Goal: Task Accomplishment & Management: Manage account settings

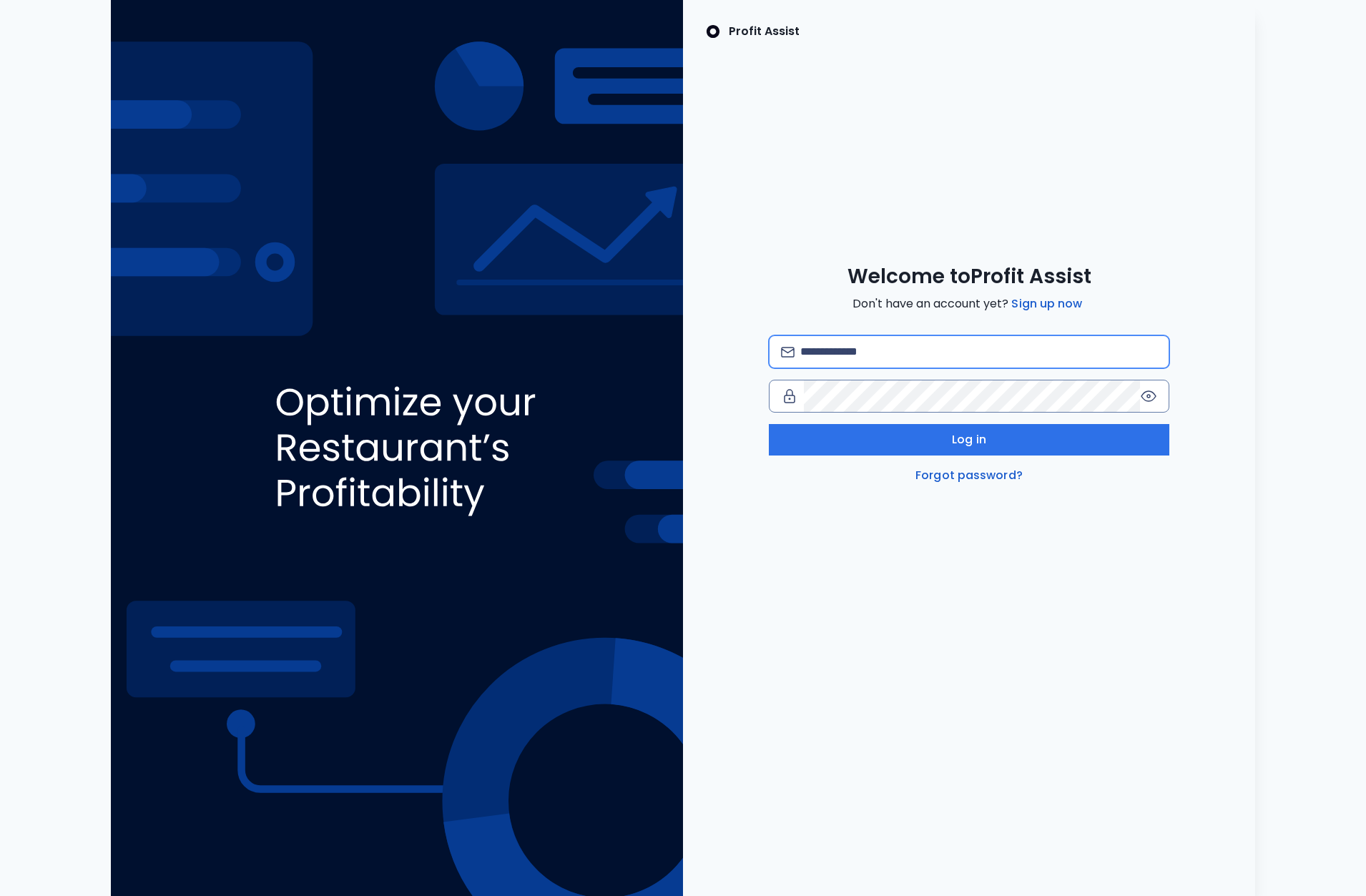
click at [852, 350] on input "email" at bounding box center [979, 352] width 357 height 32
type input "**********"
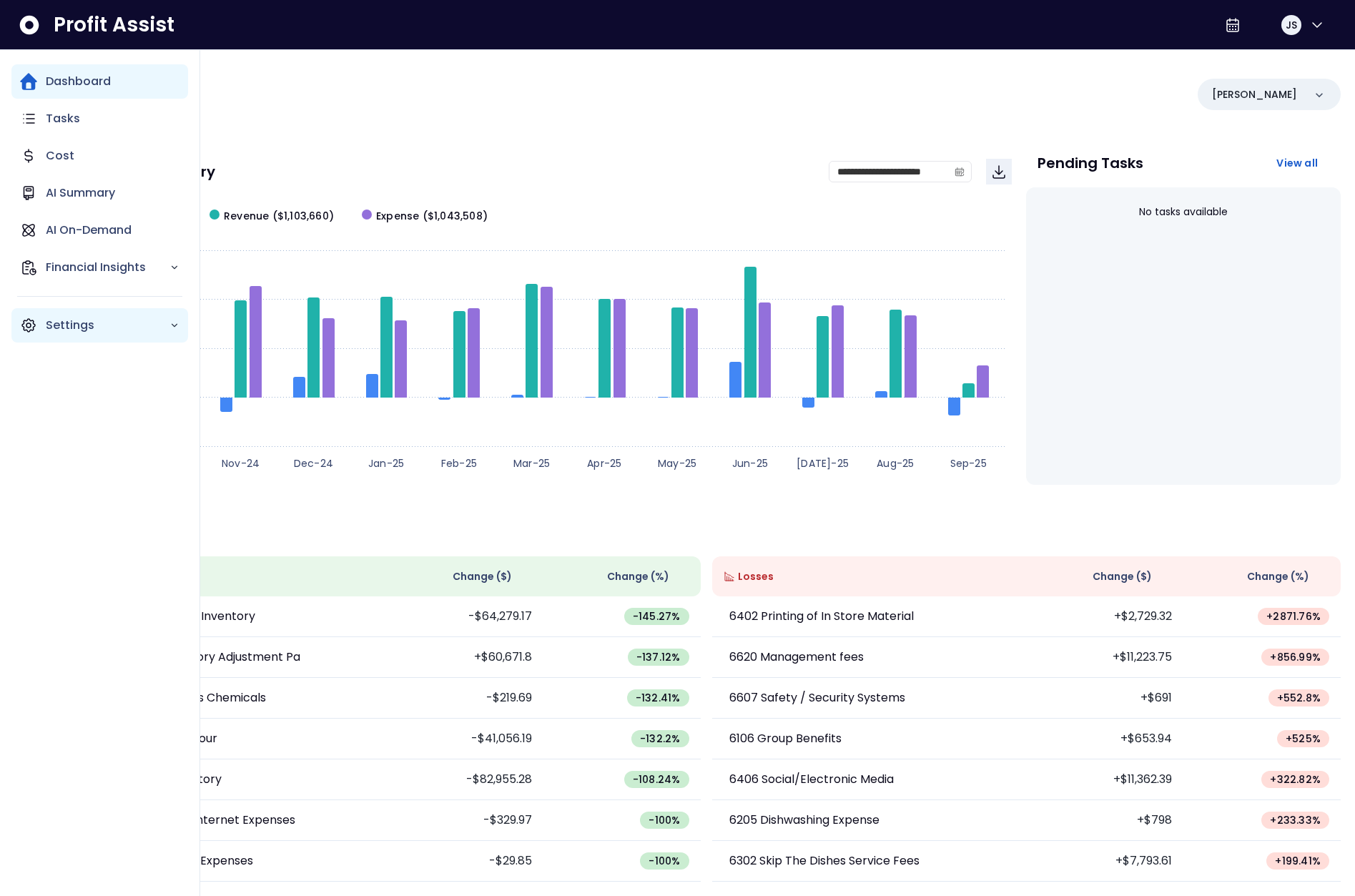
click at [28, 328] on icon "Main navigation" at bounding box center [29, 325] width 17 height 17
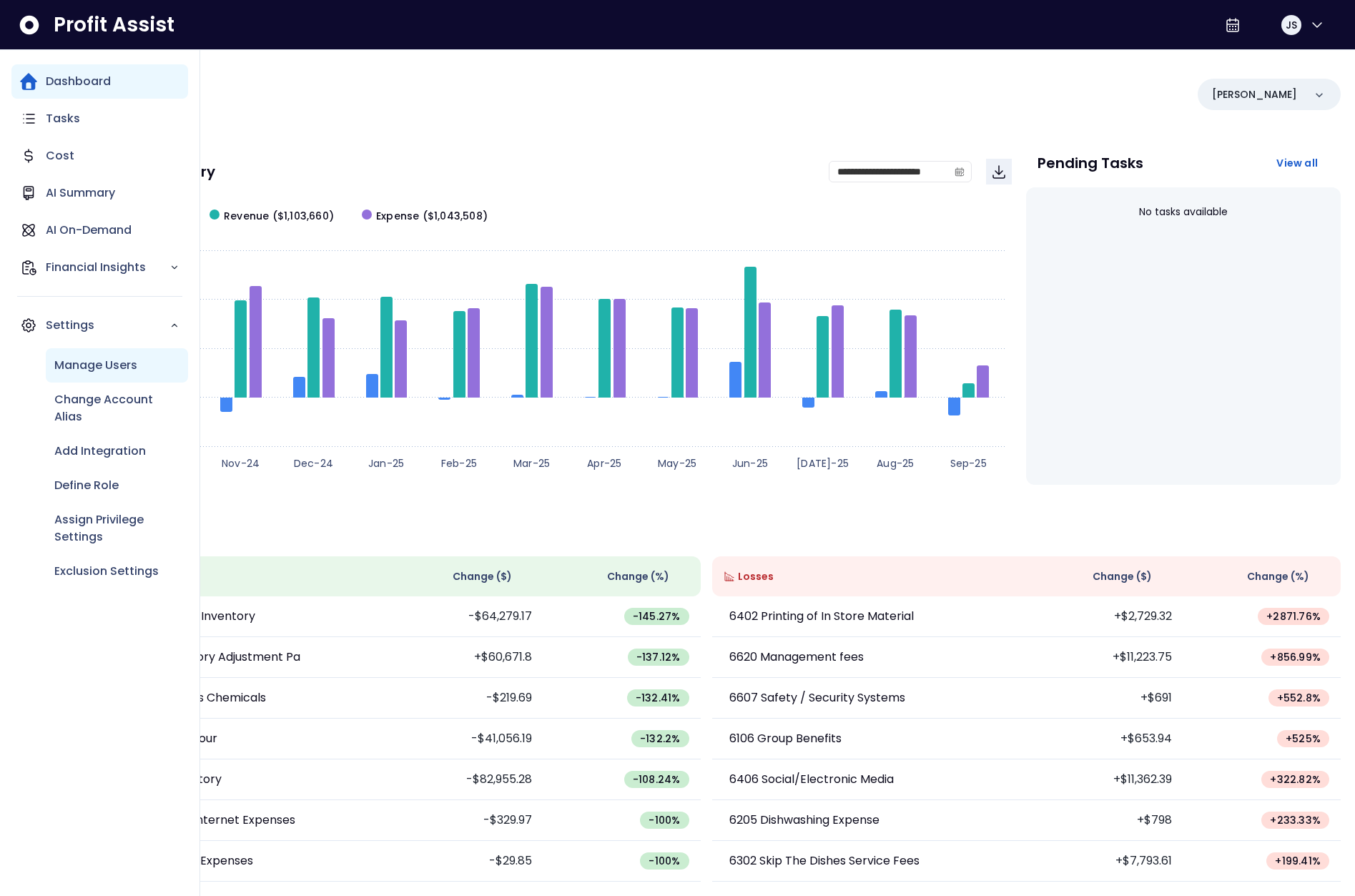
click at [64, 372] on p "Manage Users" at bounding box center [95, 365] width 83 height 17
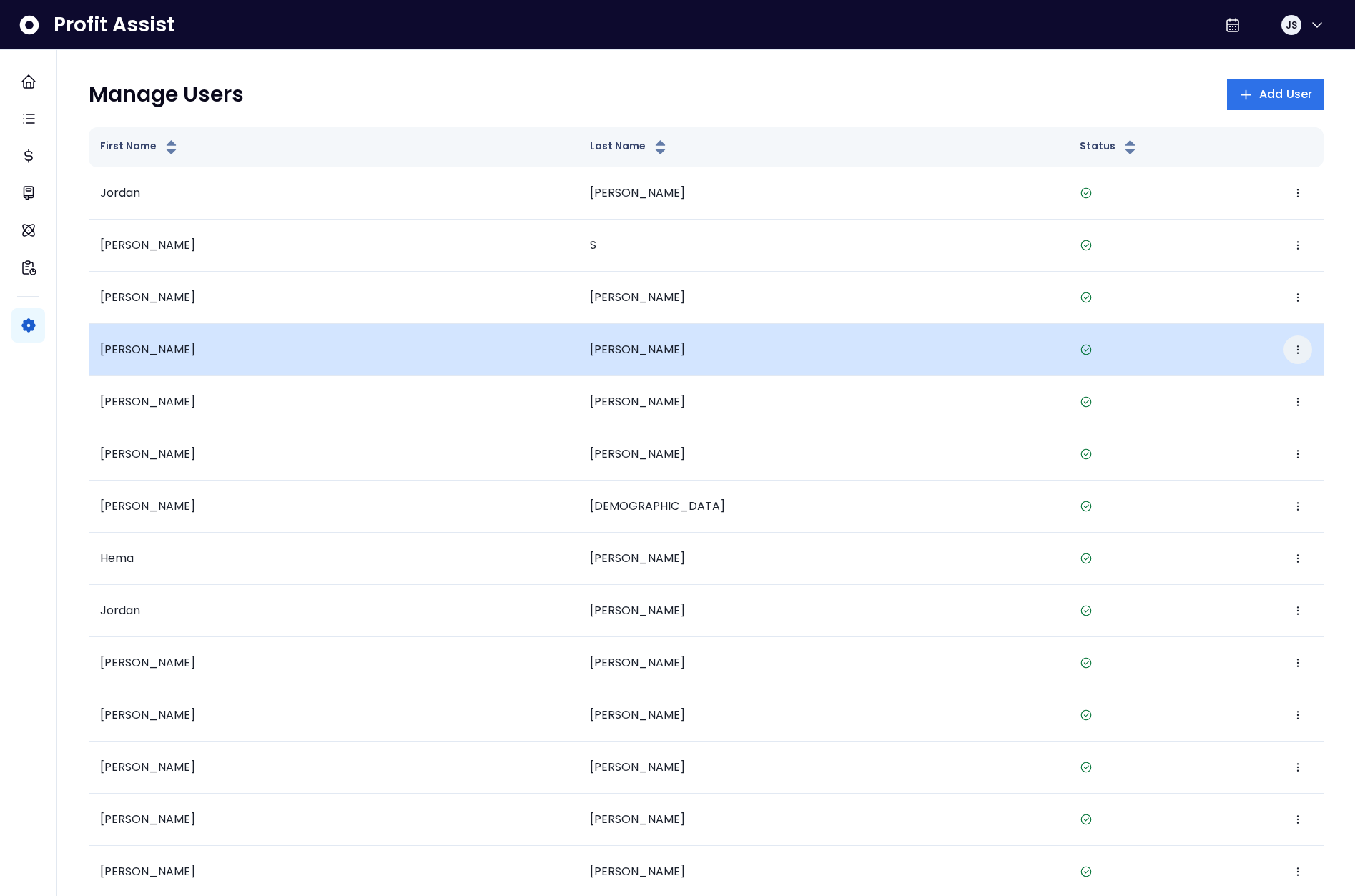
click at [1297, 348] on icon "button" at bounding box center [1297, 350] width 12 height 12
click at [1245, 396] on button "Edit" at bounding box center [1232, 394] width 159 height 35
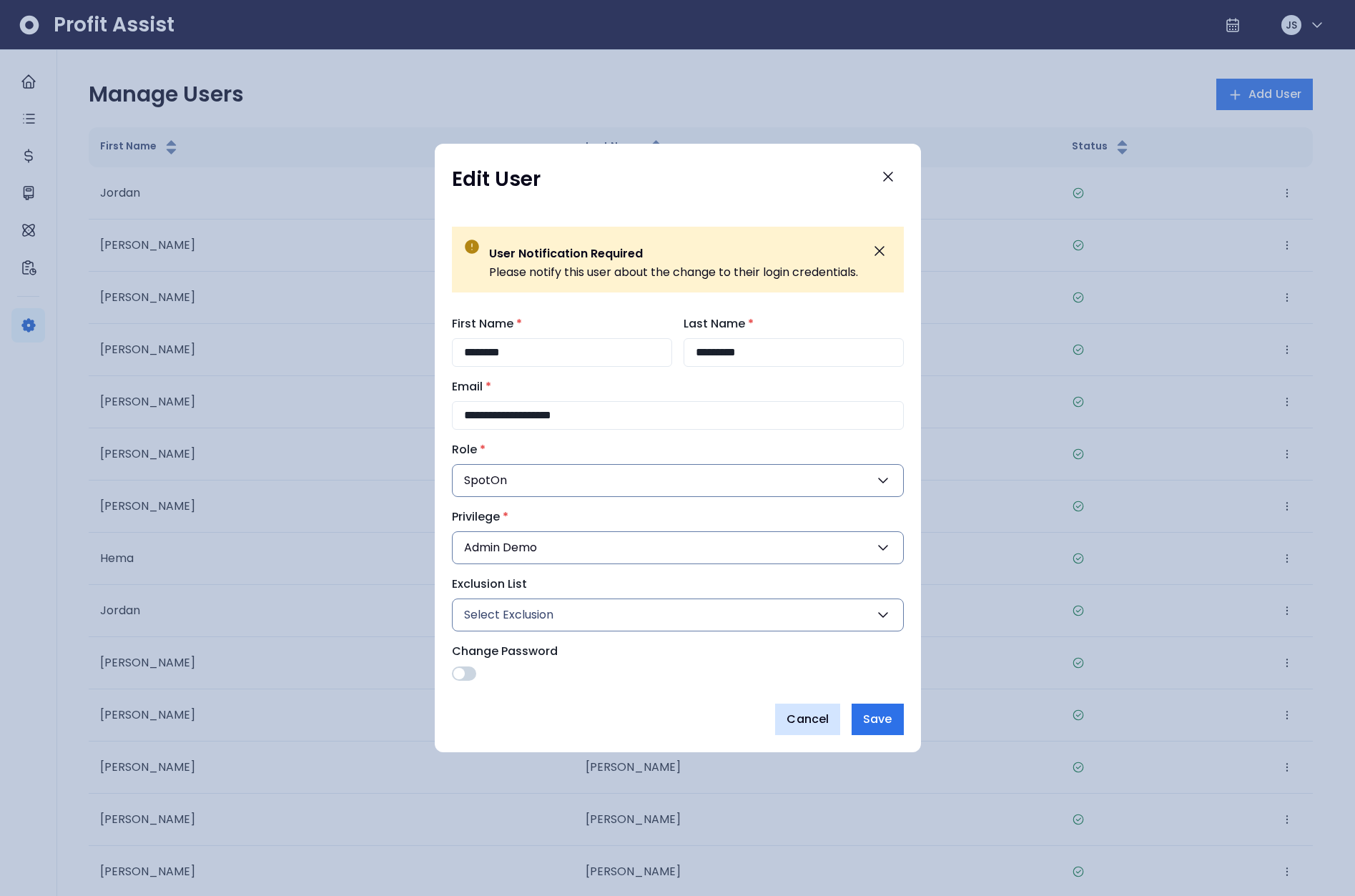
click at [812, 715] on span "Cancel" at bounding box center [807, 719] width 43 height 17
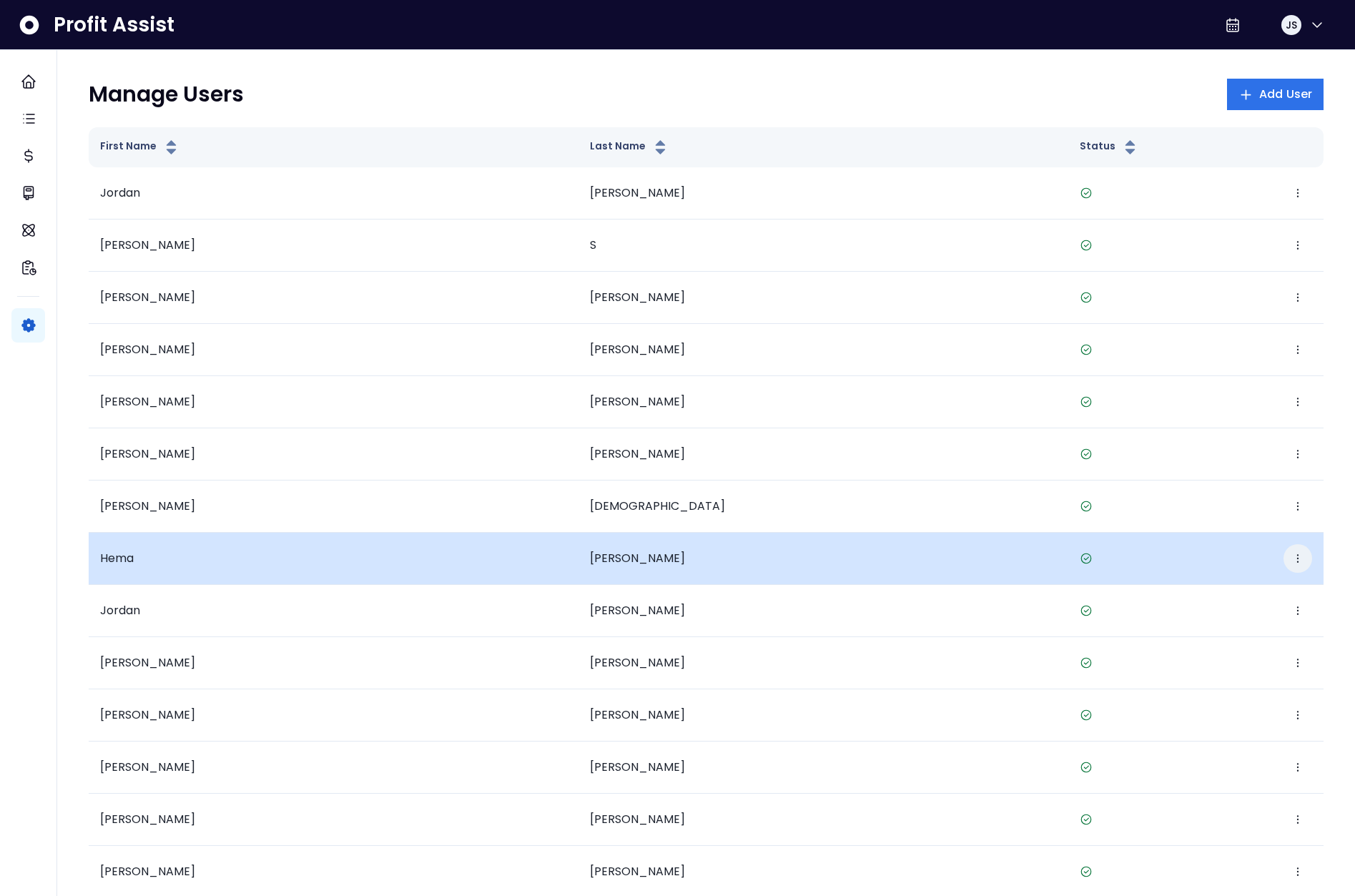
click at [1301, 562] on icon "button" at bounding box center [1297, 559] width 12 height 12
click at [1248, 595] on button "Edit" at bounding box center [1232, 602] width 159 height 35
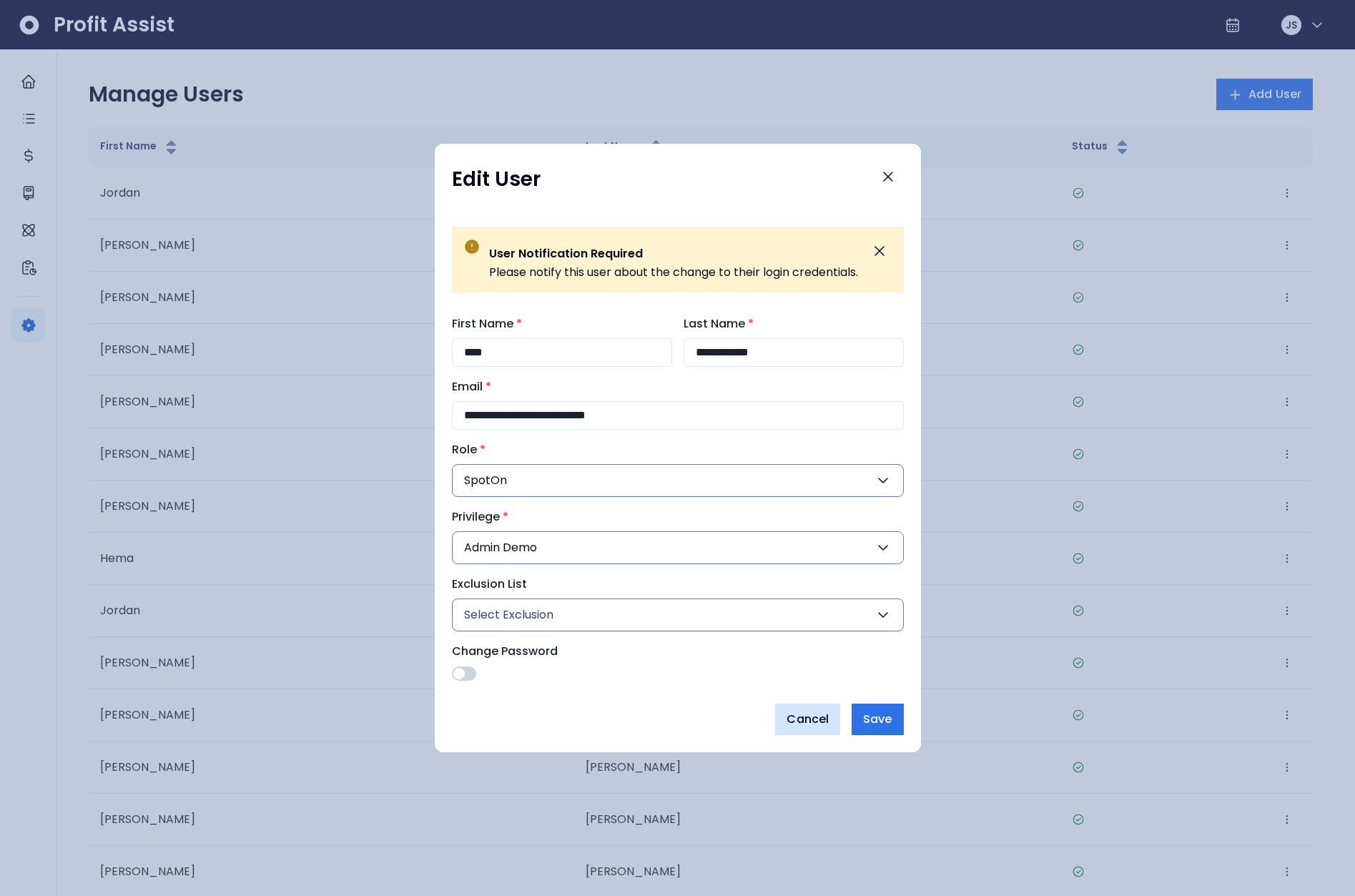
click at [810, 721] on span "Cancel" at bounding box center [807, 719] width 43 height 17
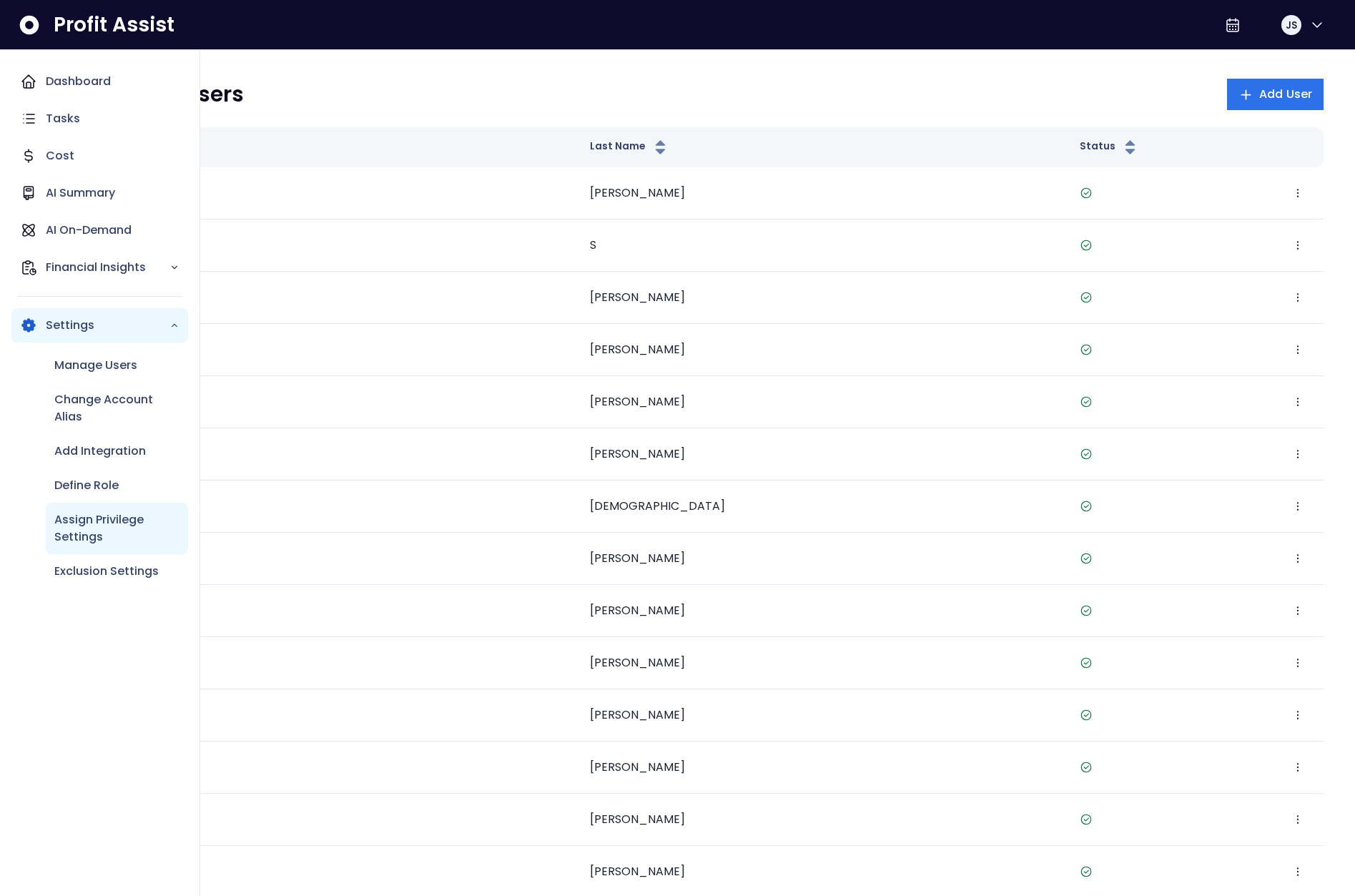
click at [128, 514] on p "Assign Privilege Settings" at bounding box center [117, 528] width 125 height 35
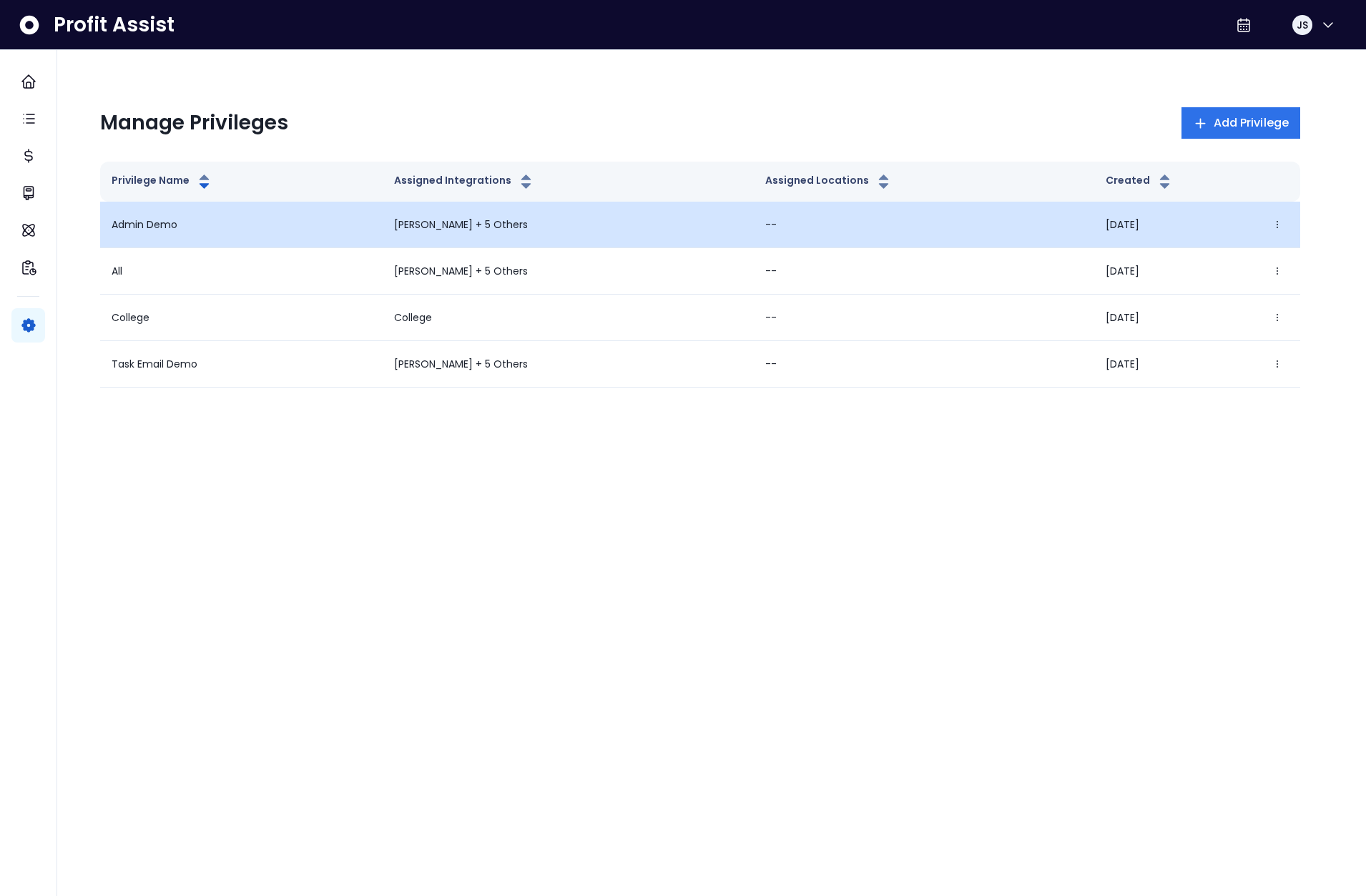
click at [147, 223] on p "Admin Demo" at bounding box center [144, 225] width 66 height 15
click at [1269, 219] on button "button" at bounding box center [1278, 225] width 23 height 23
click at [1235, 257] on button "Edit" at bounding box center [1209, 265] width 159 height 35
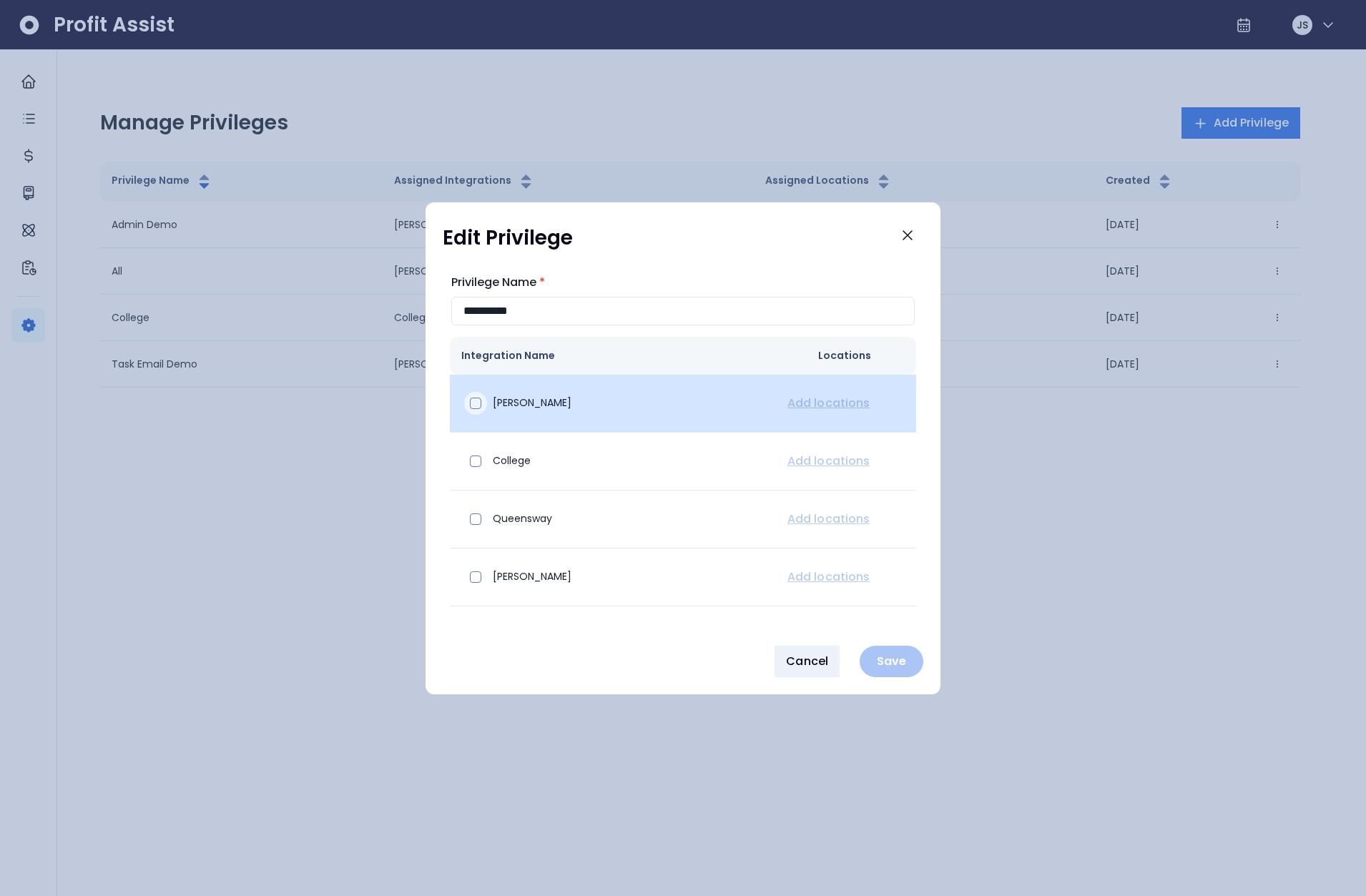
click at [471, 402] on span at bounding box center [476, 403] width 12 height 12
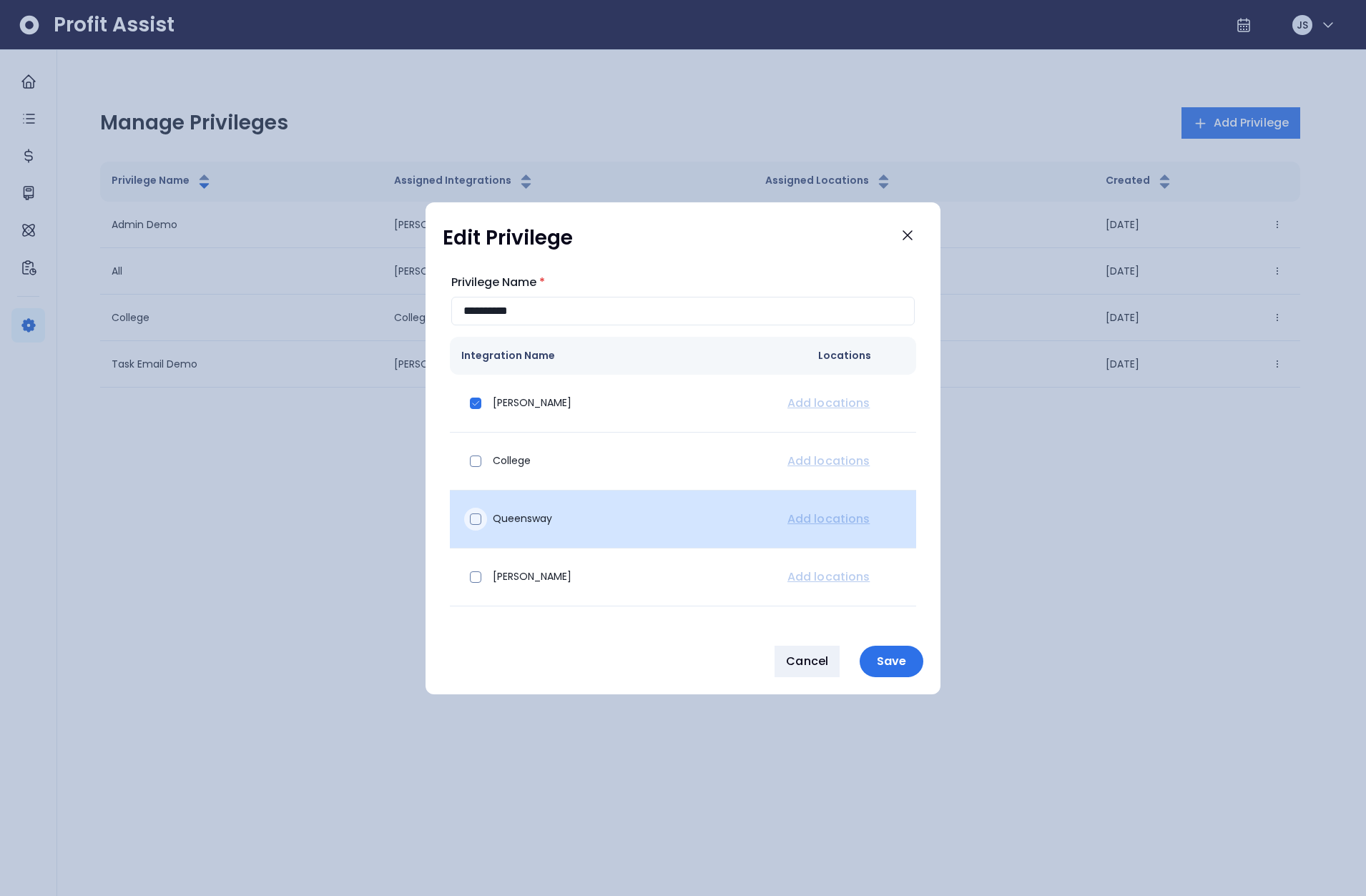
click at [481, 518] on span at bounding box center [476, 519] width 12 height 12
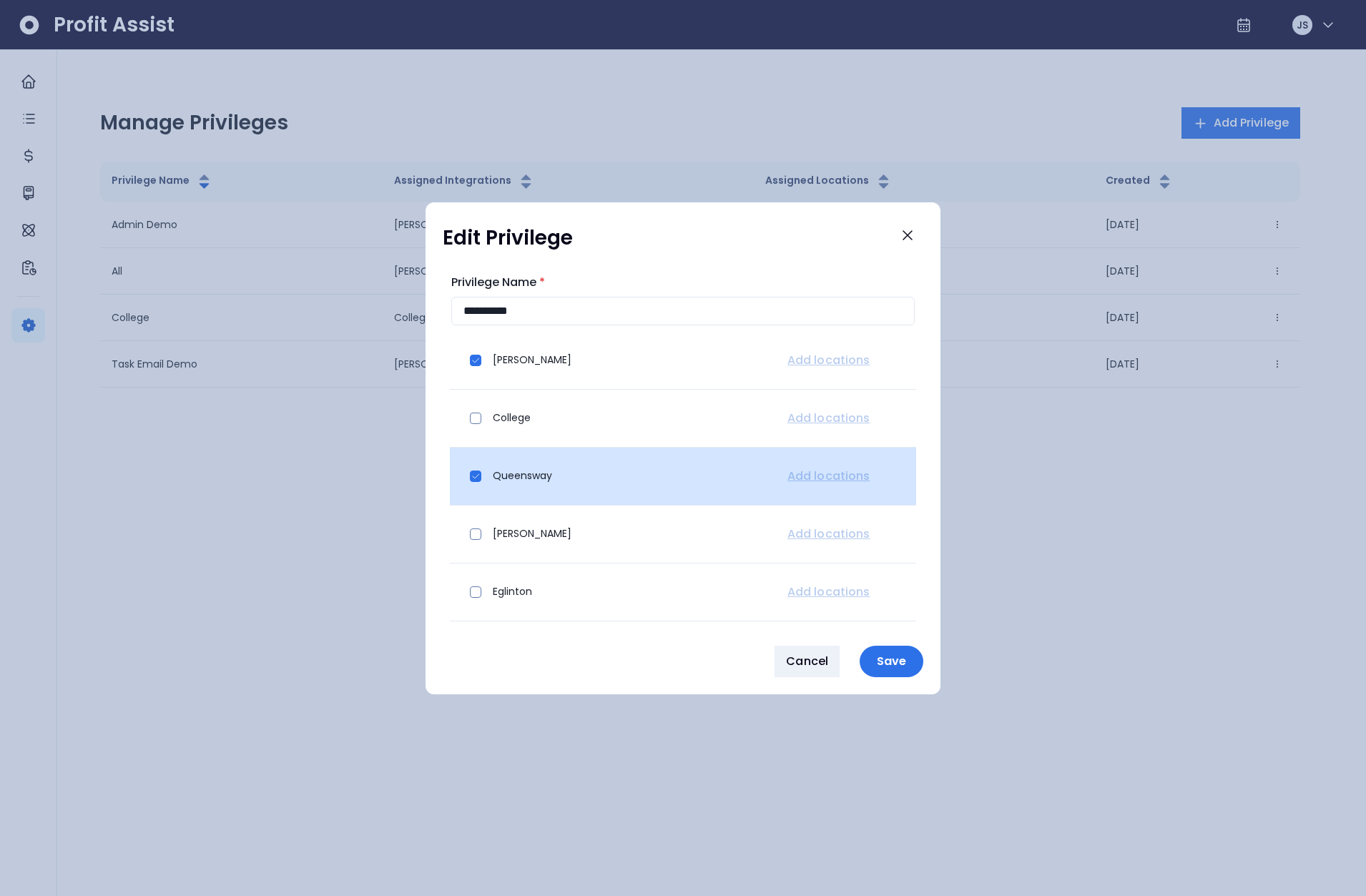
scroll to position [99, 0]
click at [474, 477] on span at bounding box center [476, 478] width 12 height 12
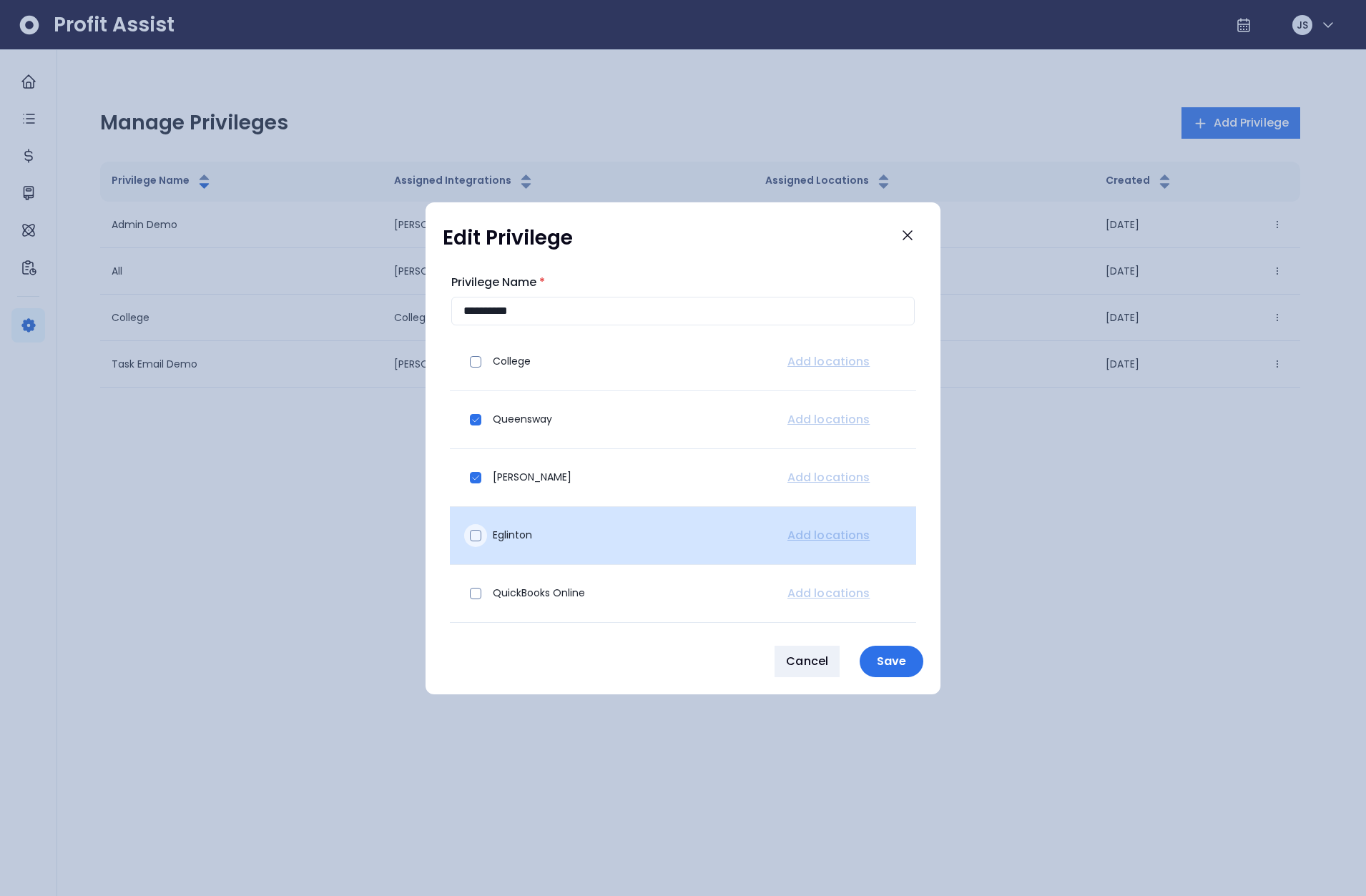
click at [475, 538] on span at bounding box center [476, 536] width 12 height 12
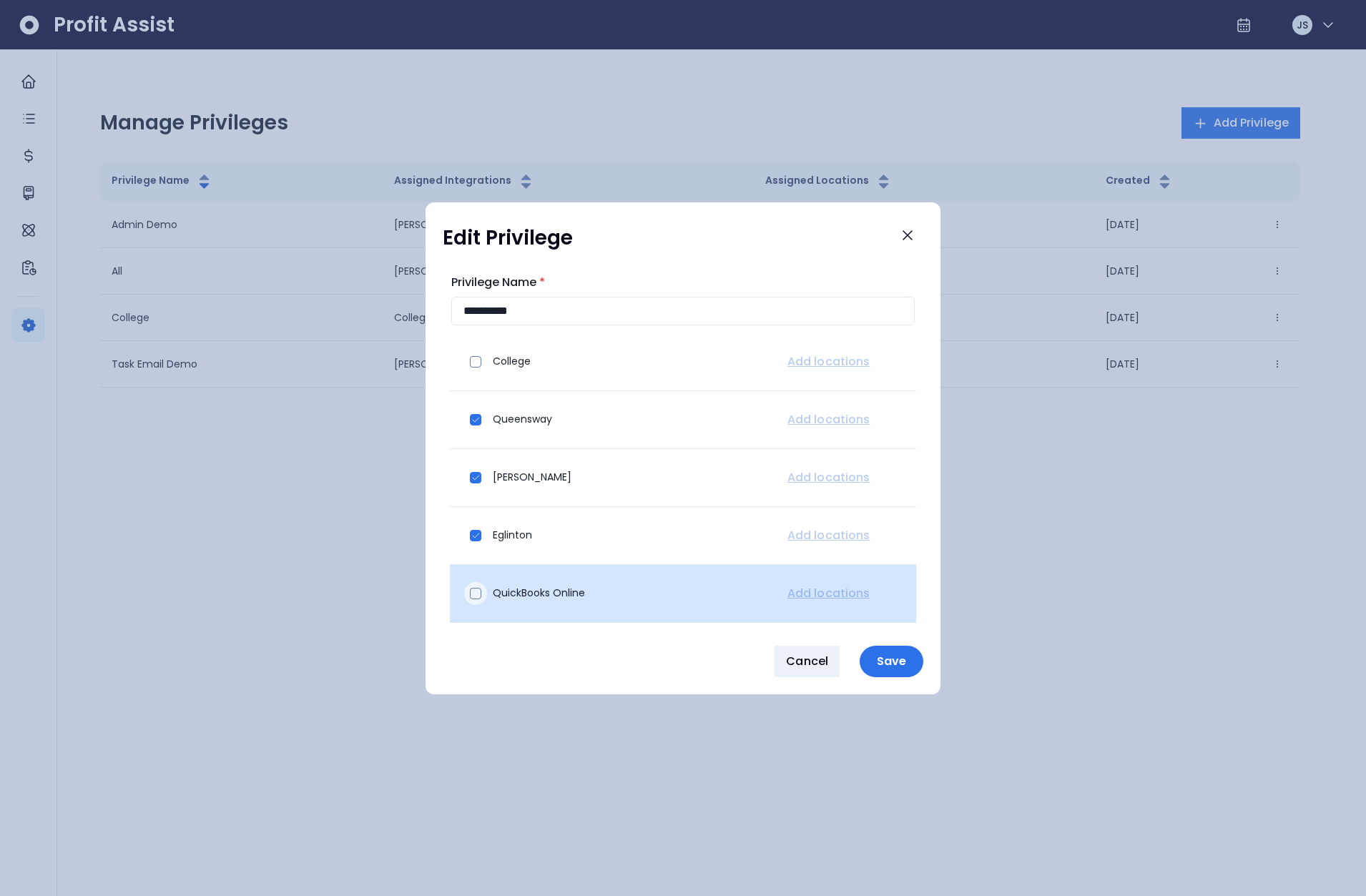
drag, startPoint x: 472, startPoint y: 592, endPoint x: 481, endPoint y: 592, distance: 9.0
click at [472, 593] on span at bounding box center [476, 593] width 12 height 12
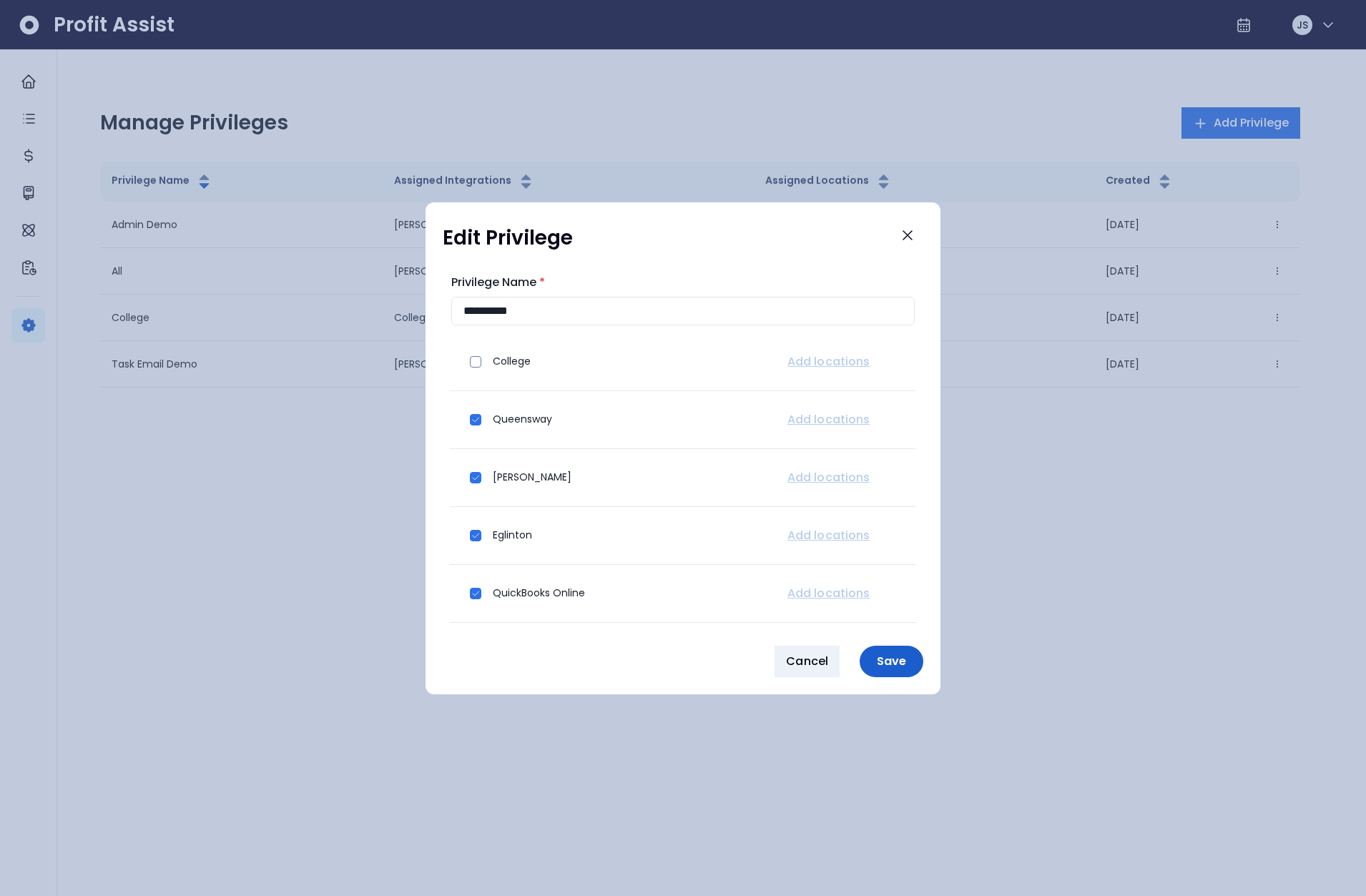
click at [891, 657] on p "Save" at bounding box center [891, 661] width 46 height 14
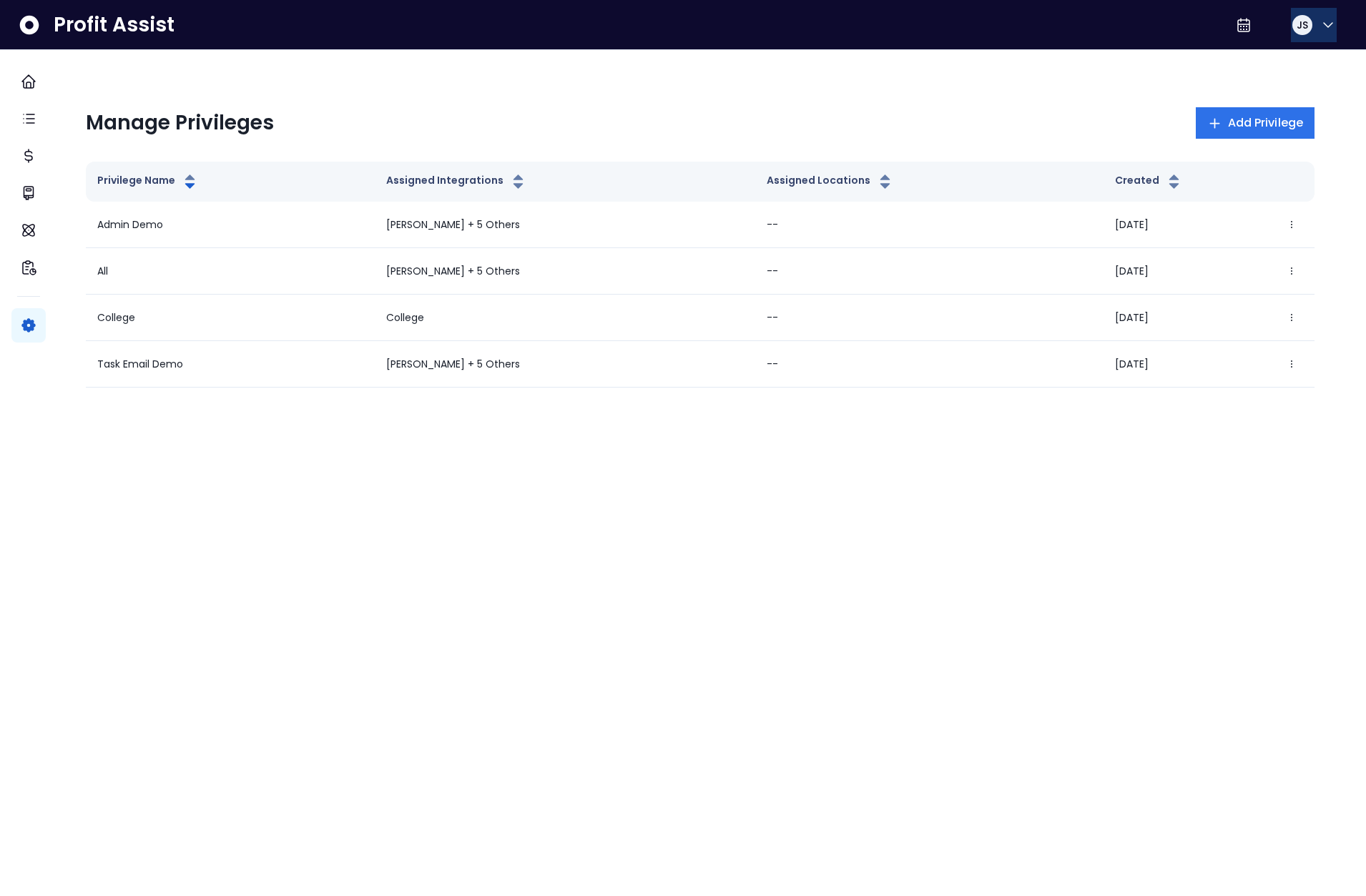
click at [1302, 26] on span "JS" at bounding box center [1303, 25] width 12 height 14
click at [1285, 86] on span "Logout" at bounding box center [1259, 94] width 137 height 17
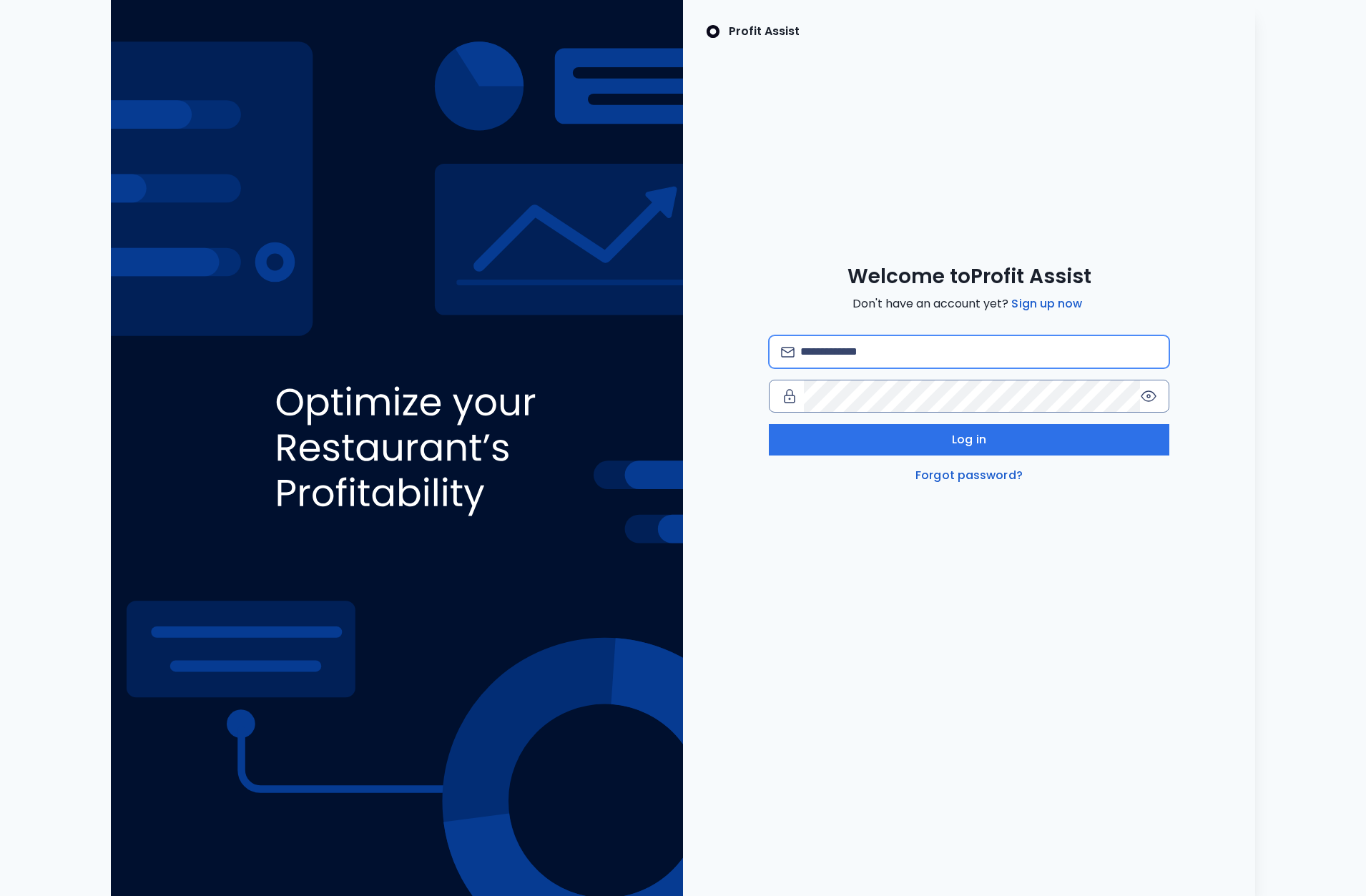
click at [912, 356] on input "email" at bounding box center [979, 352] width 357 height 32
type input "**********"
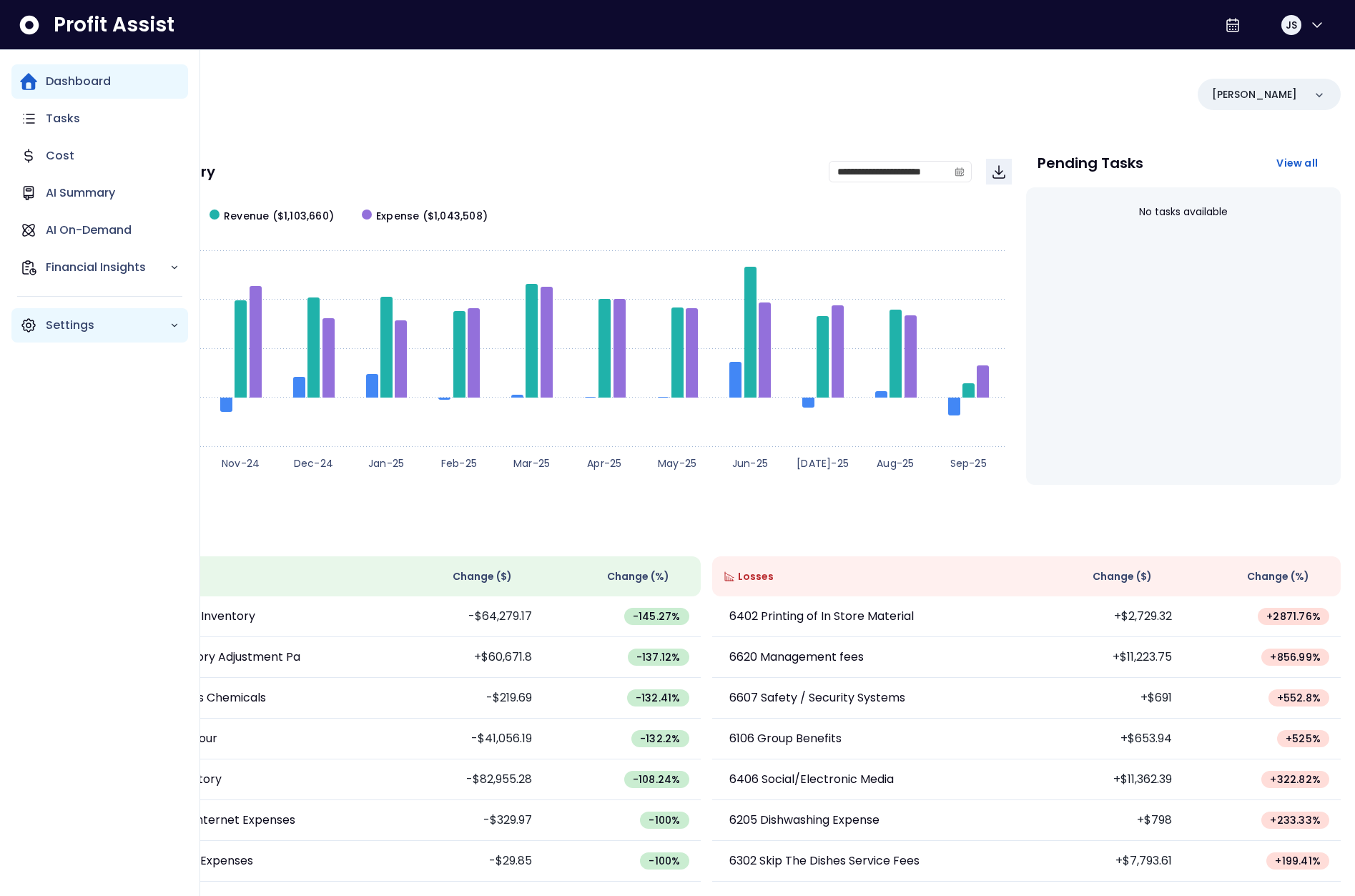
click at [32, 322] on icon "Main navigation" at bounding box center [29, 325] width 13 height 13
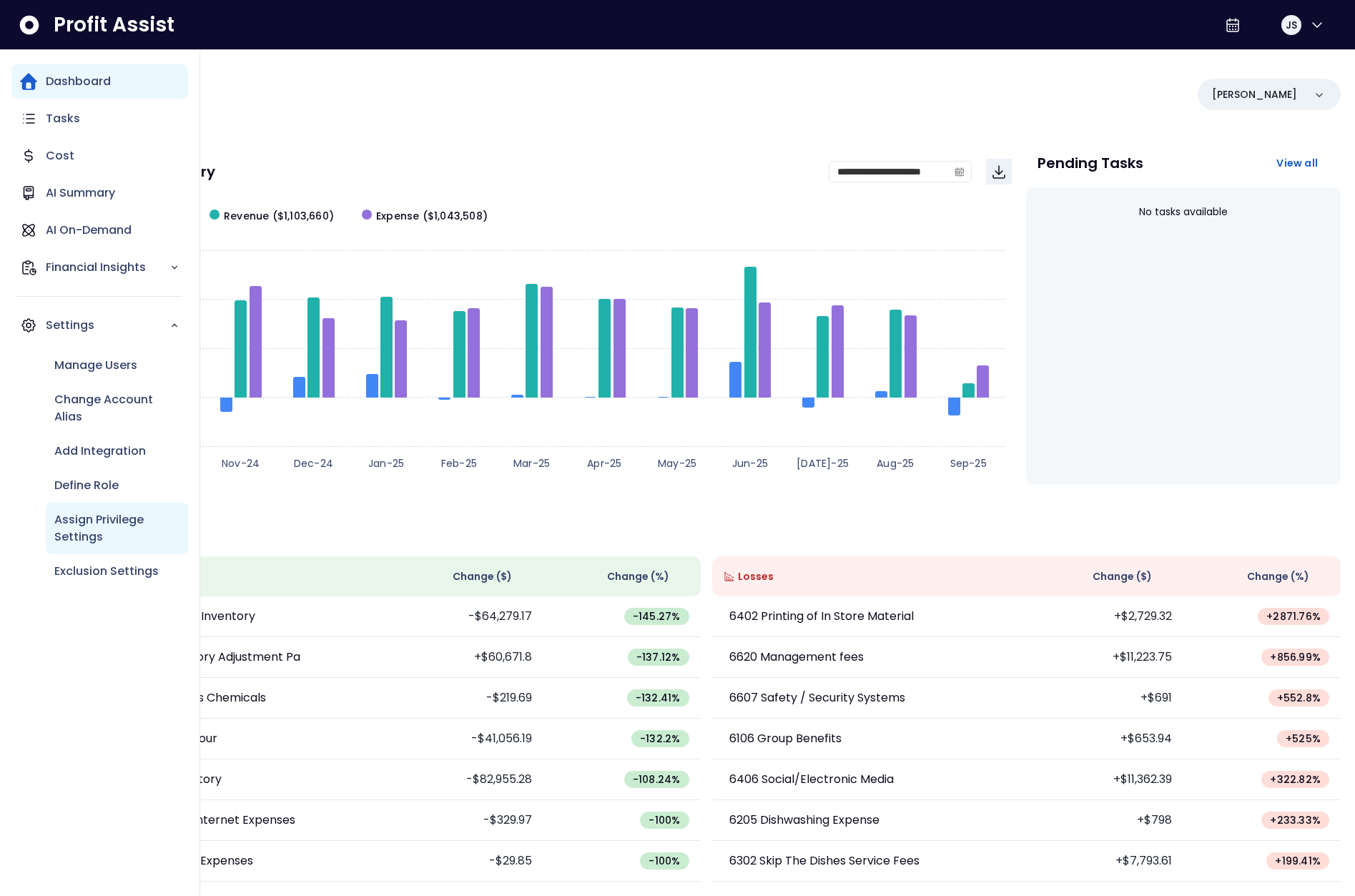
click at [130, 515] on p "Assign Privilege Settings" at bounding box center [117, 528] width 125 height 35
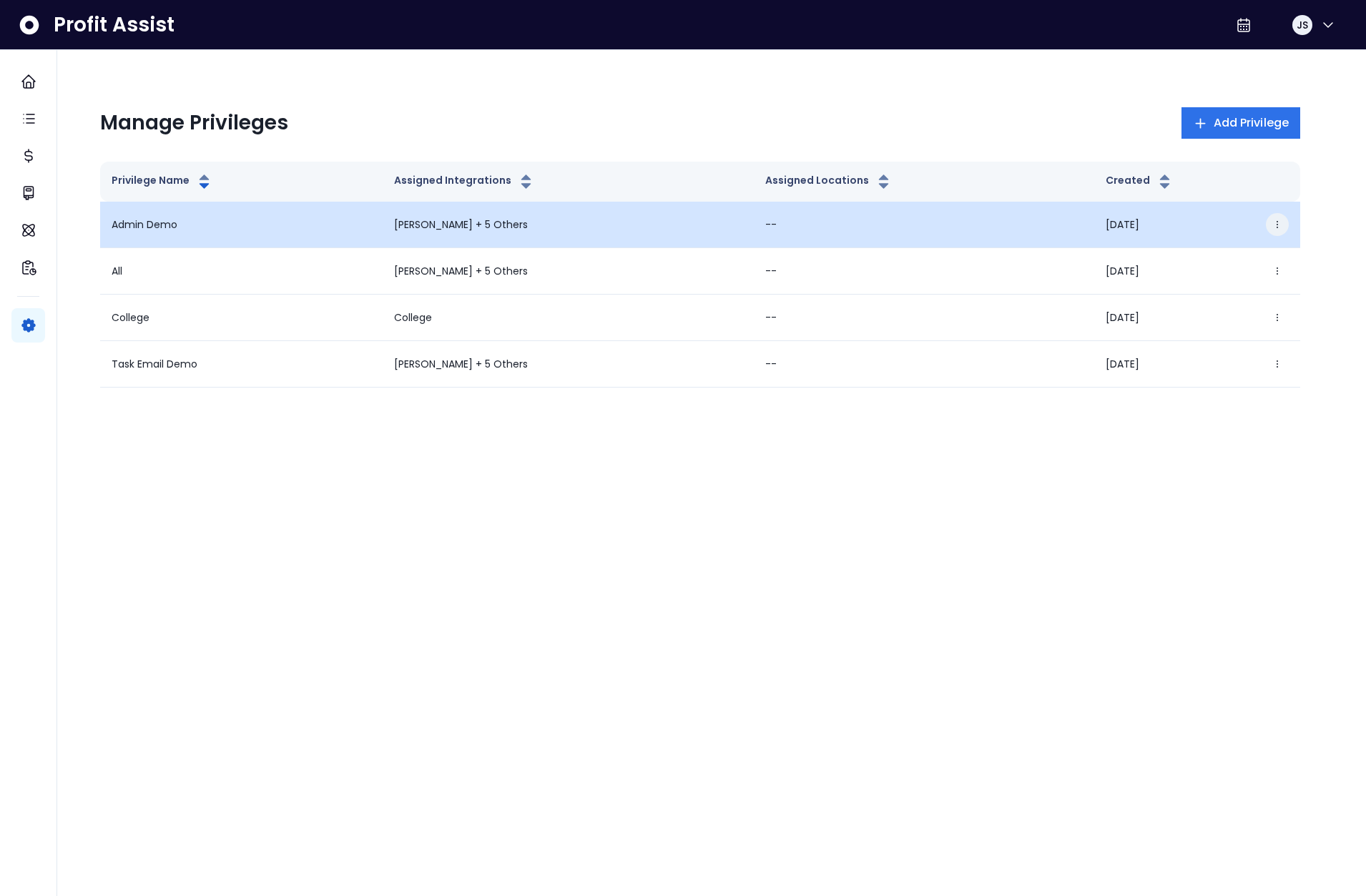
click at [1283, 221] on button "button" at bounding box center [1278, 225] width 23 height 23
click at [1239, 275] on button "Edit" at bounding box center [1209, 265] width 159 height 35
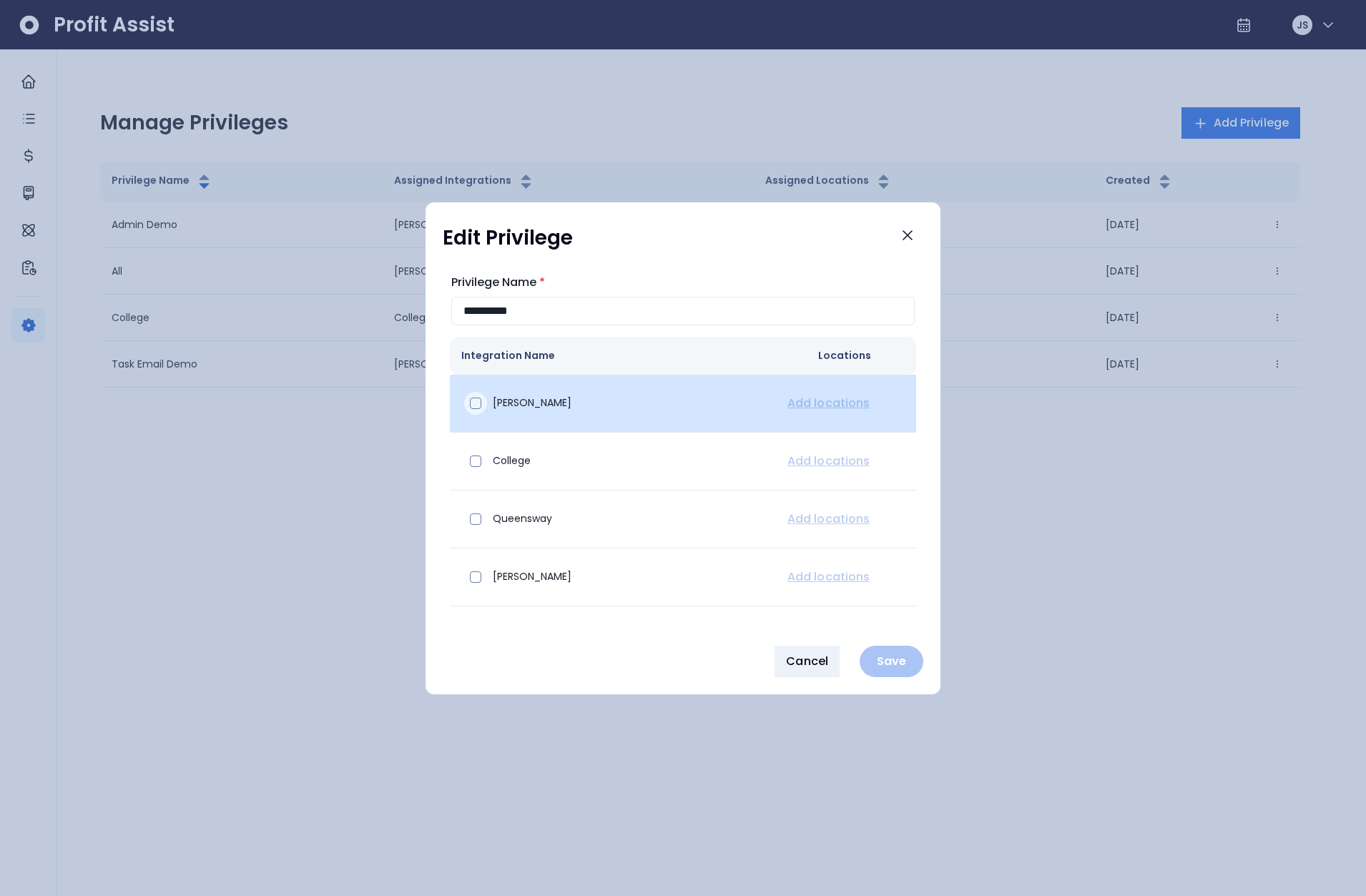
click at [474, 408] on span at bounding box center [476, 403] width 12 height 12
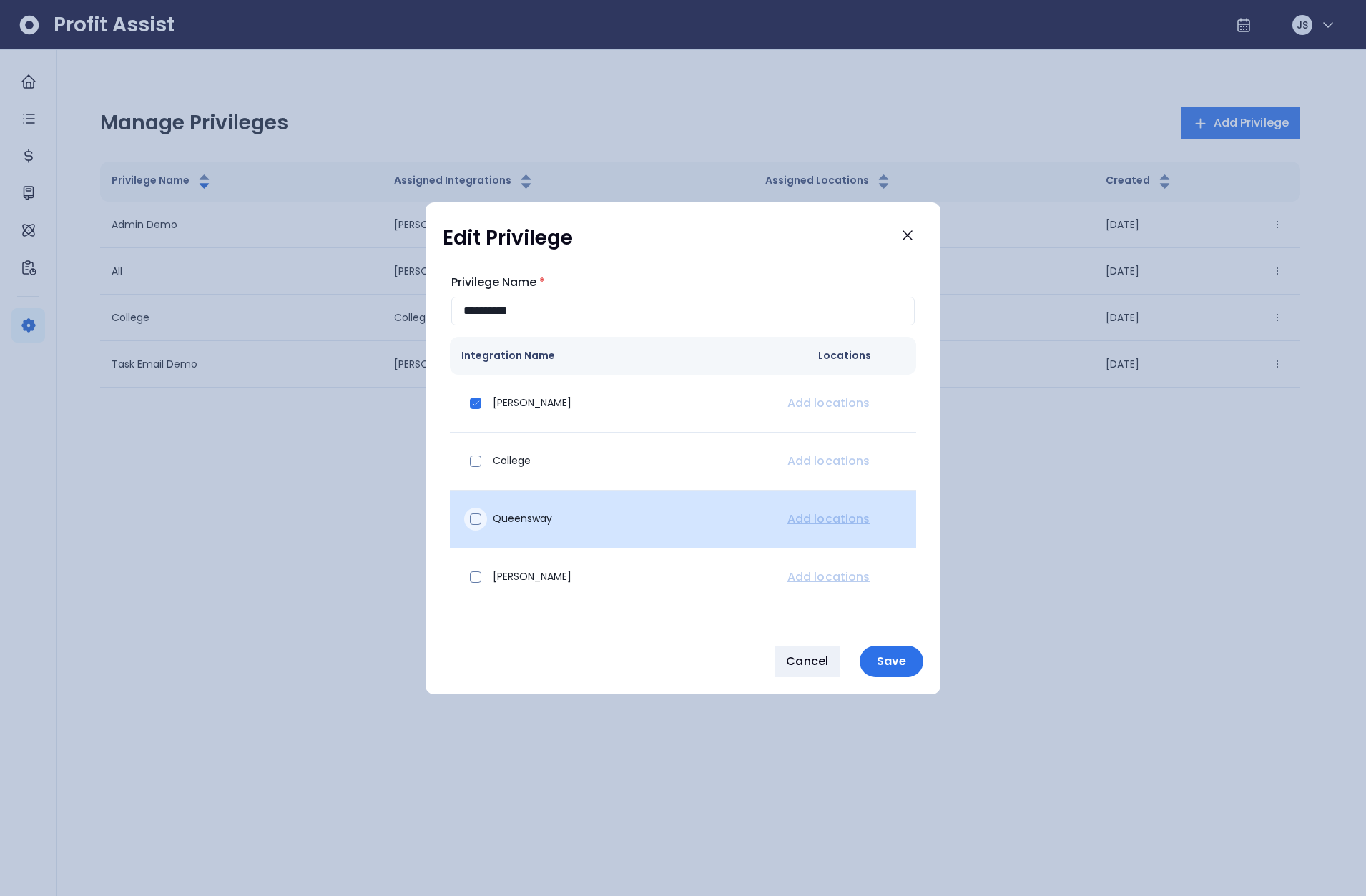
click at [479, 515] on span at bounding box center [476, 519] width 12 height 12
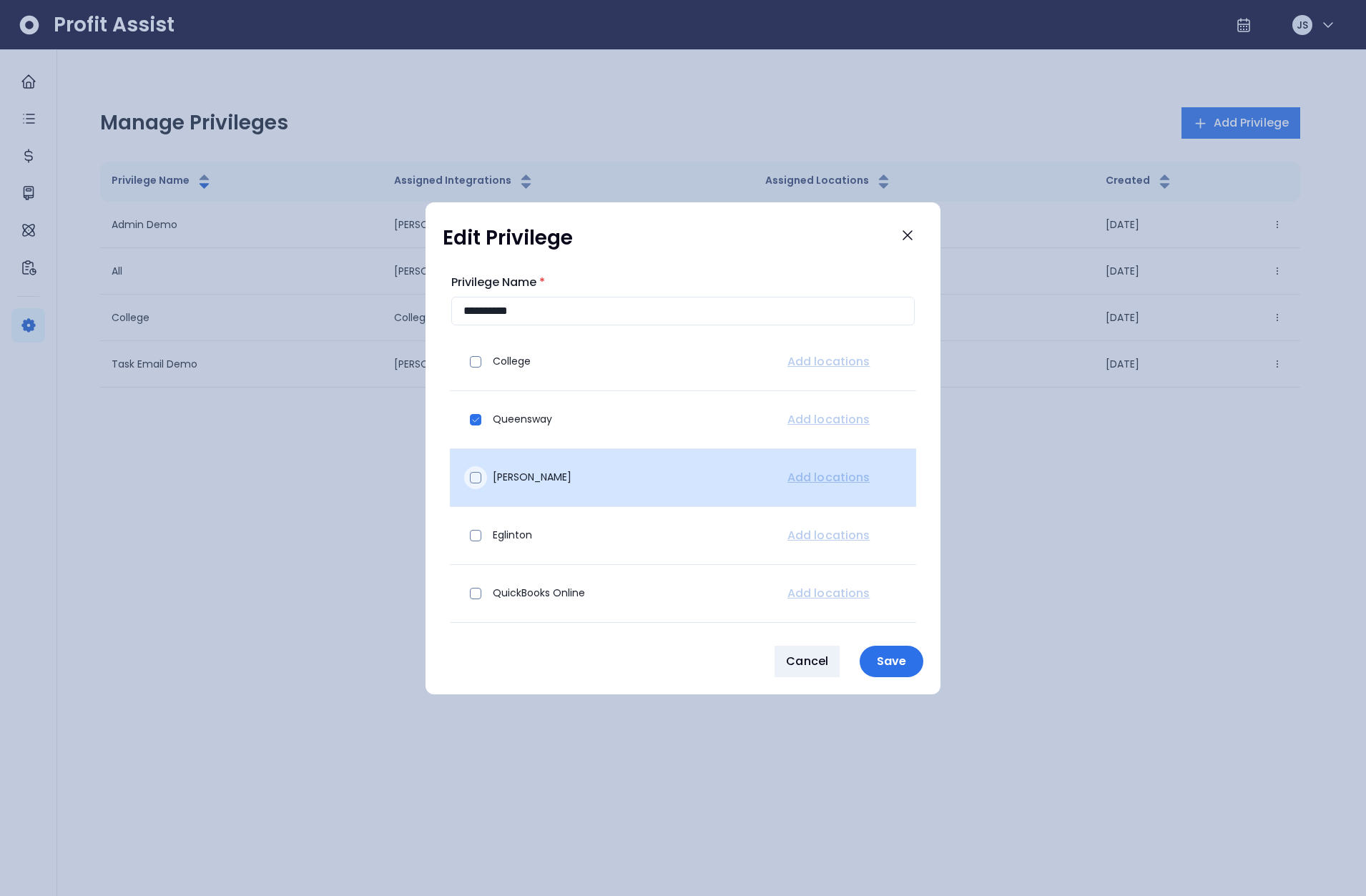
click at [469, 476] on div at bounding box center [476, 478] width 23 height 23
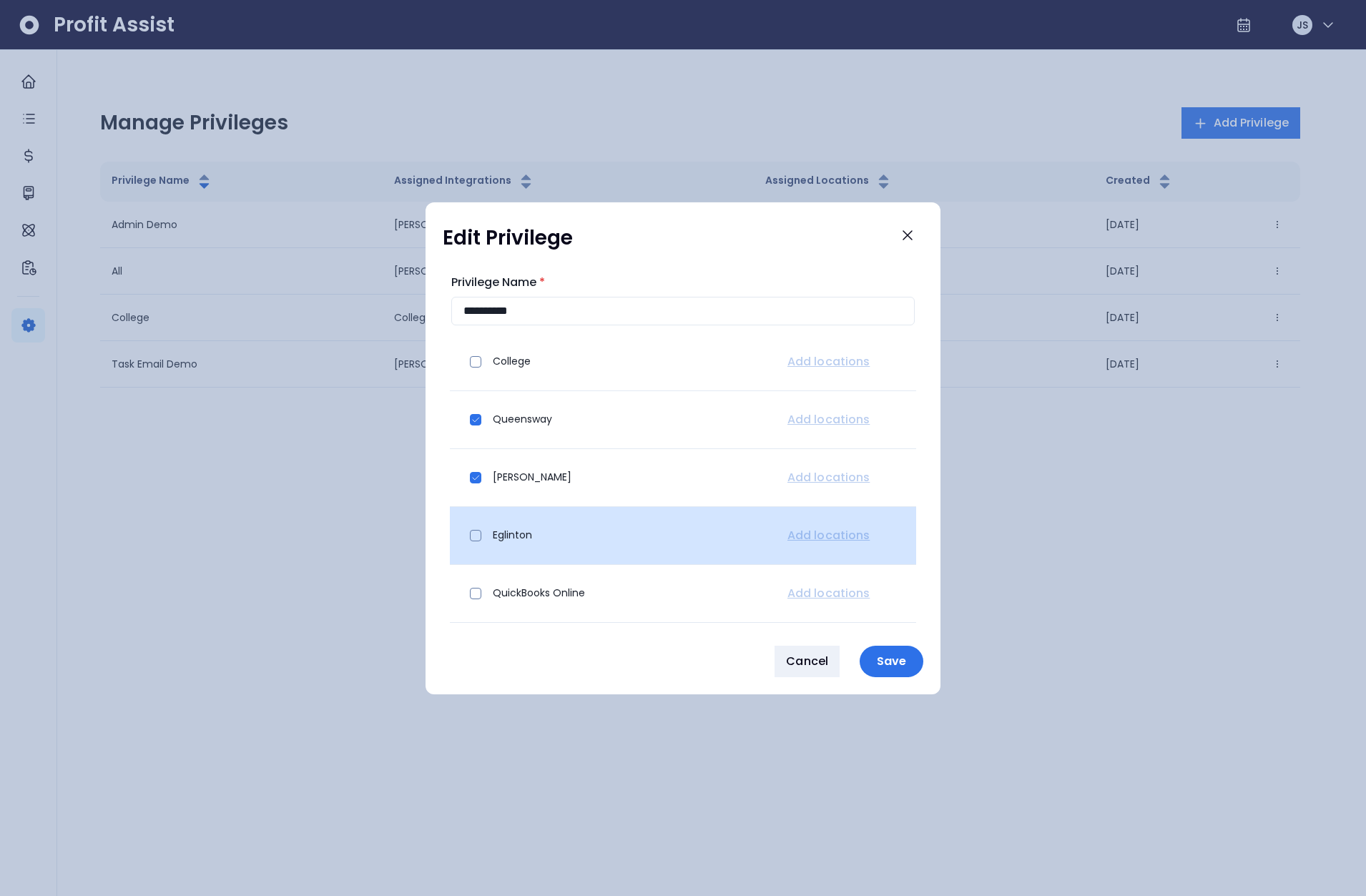
click at [475, 547] on div "Eglinton" at bounding box center [612, 536] width 301 height 35
click at [475, 538] on span at bounding box center [476, 536] width 12 height 12
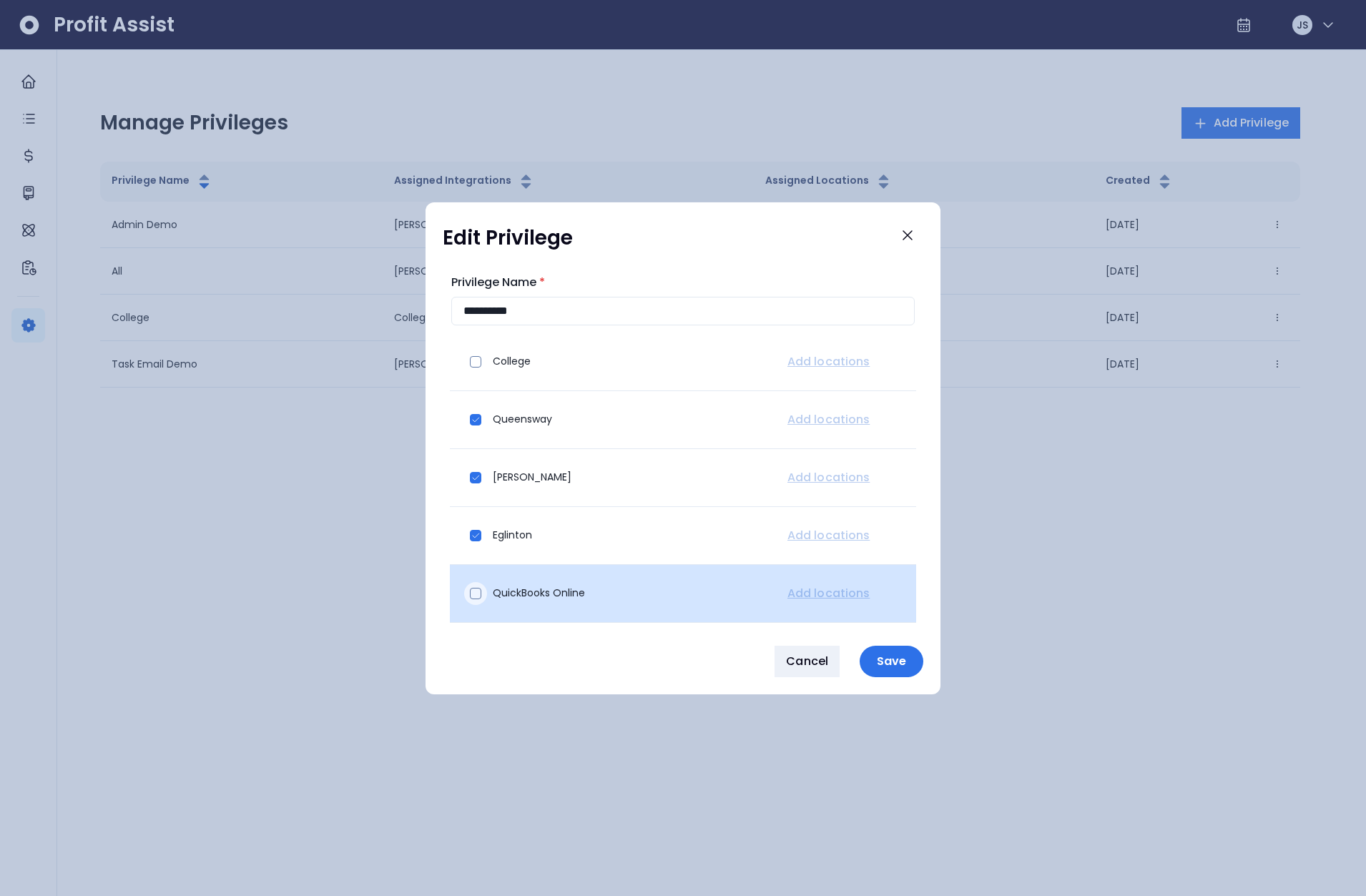
click at [477, 598] on span at bounding box center [476, 593] width 12 height 12
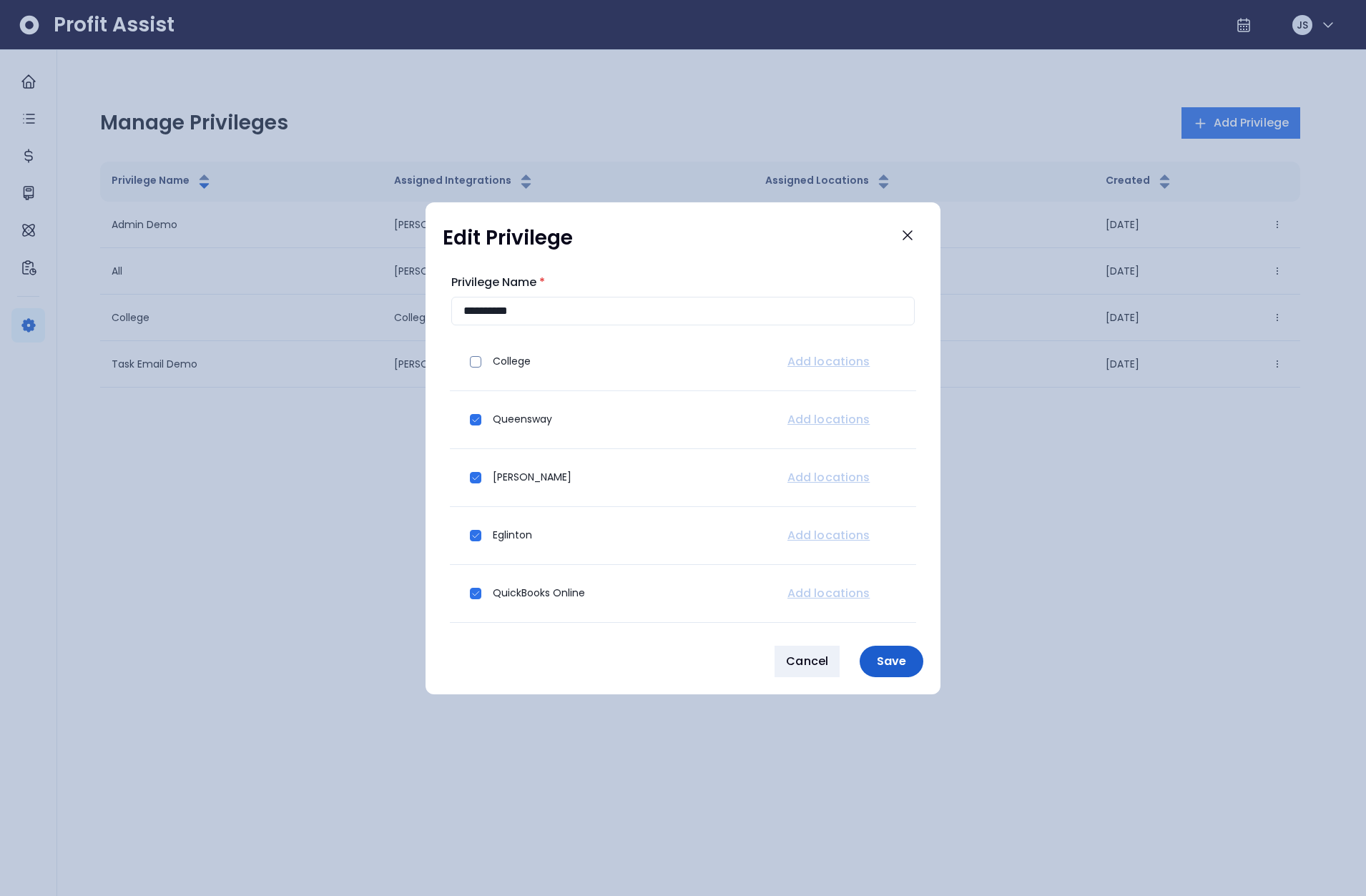
click at [887, 665] on p "Save" at bounding box center [891, 661] width 46 height 14
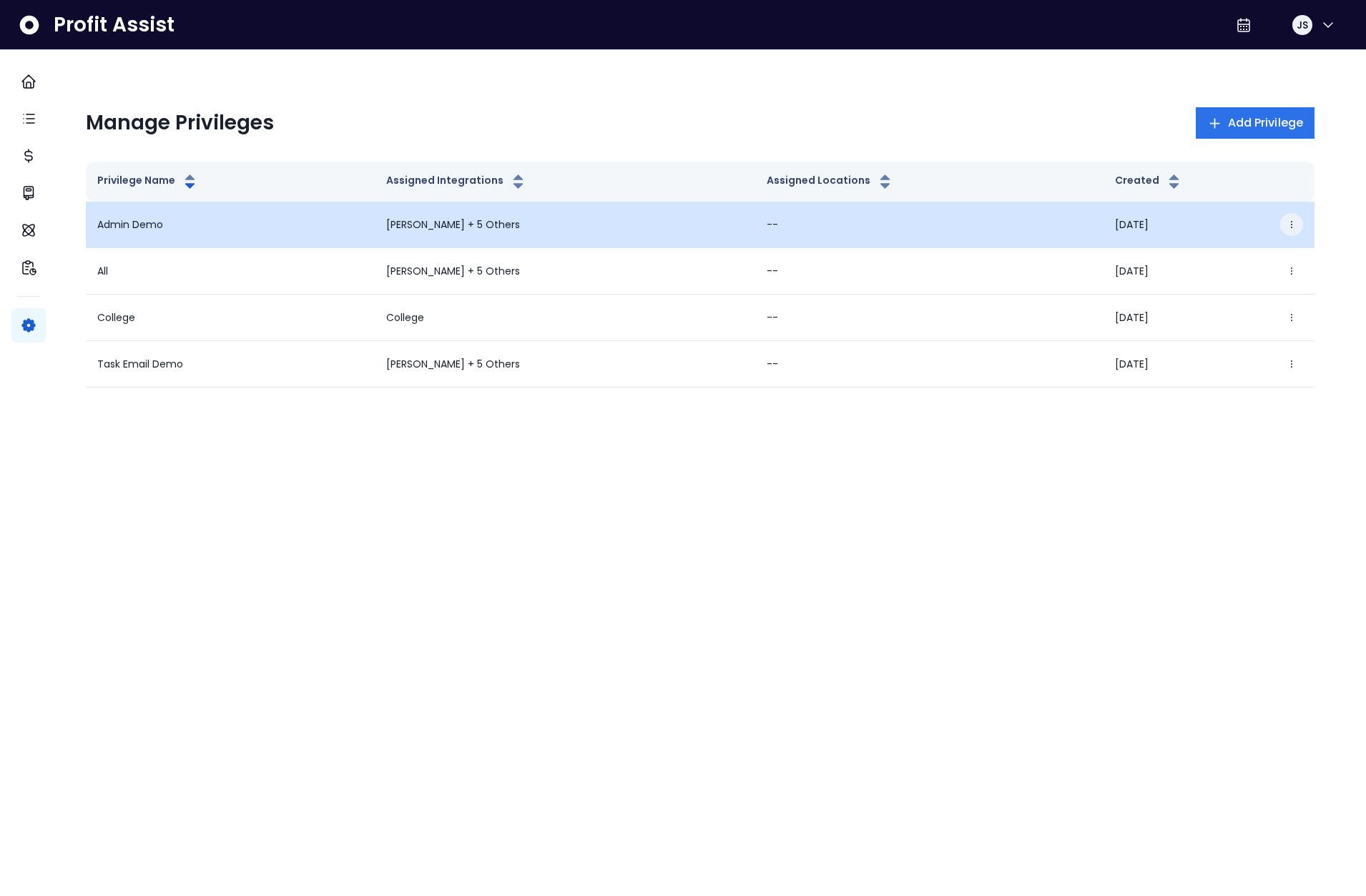
click at [1287, 225] on icon "button" at bounding box center [1292, 224] width 10 height 10
click at [1237, 261] on button "Edit" at bounding box center [1209, 265] width 159 height 35
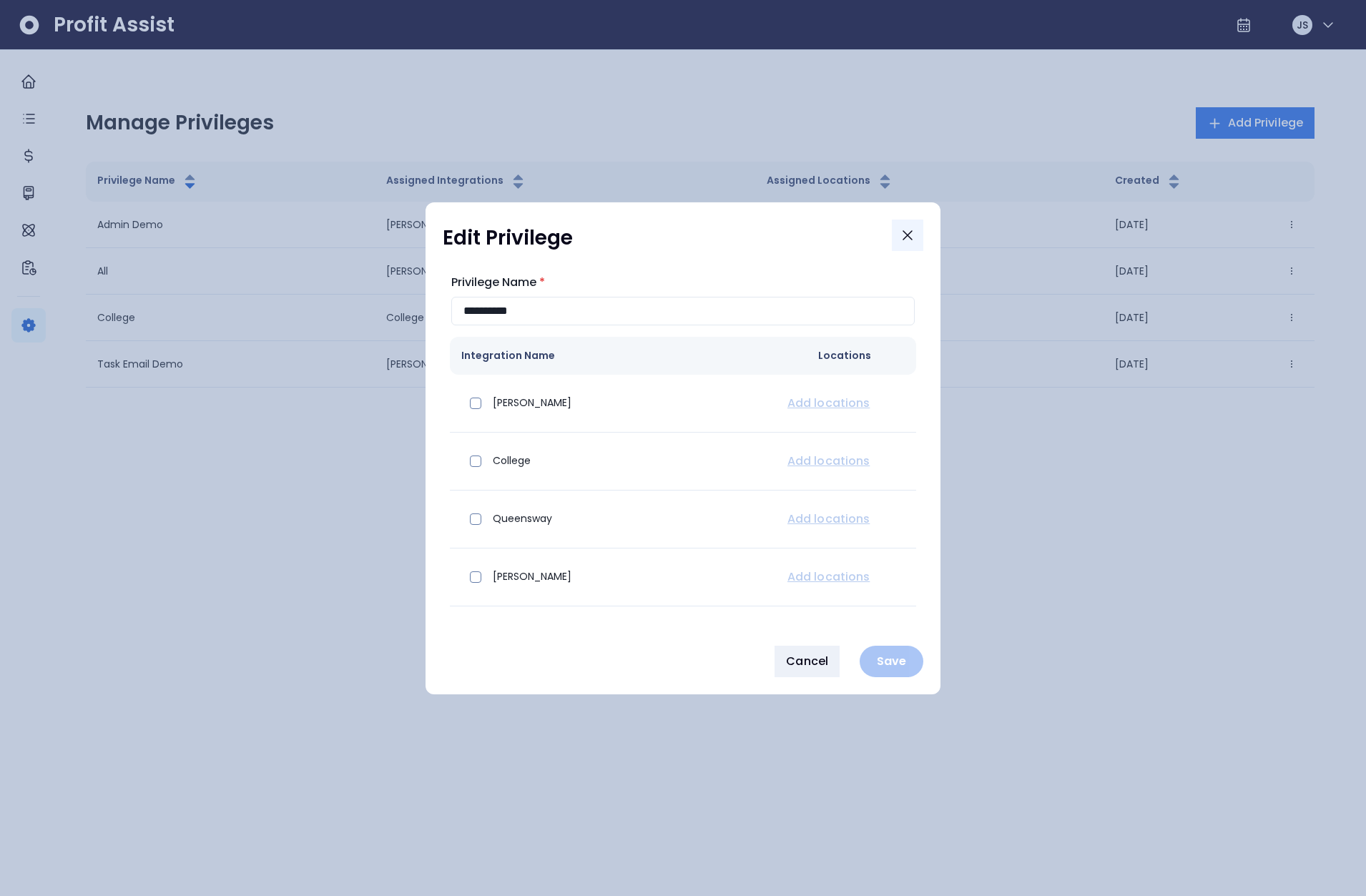
click at [922, 237] on button "Close" at bounding box center [908, 235] width 32 height 32
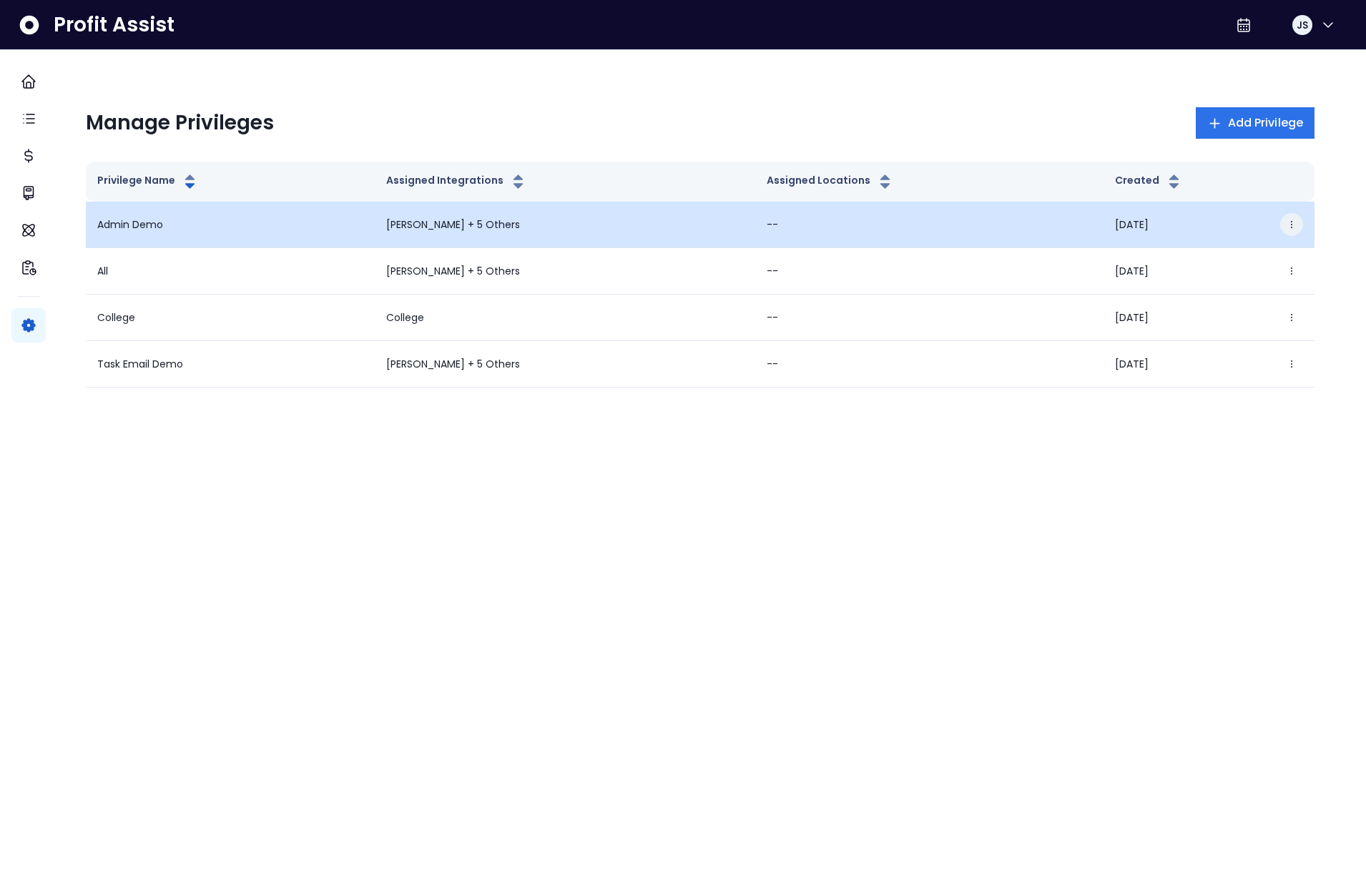
click at [1287, 227] on icon "button" at bounding box center [1292, 224] width 10 height 10
click at [1234, 267] on button "Edit" at bounding box center [1209, 265] width 159 height 35
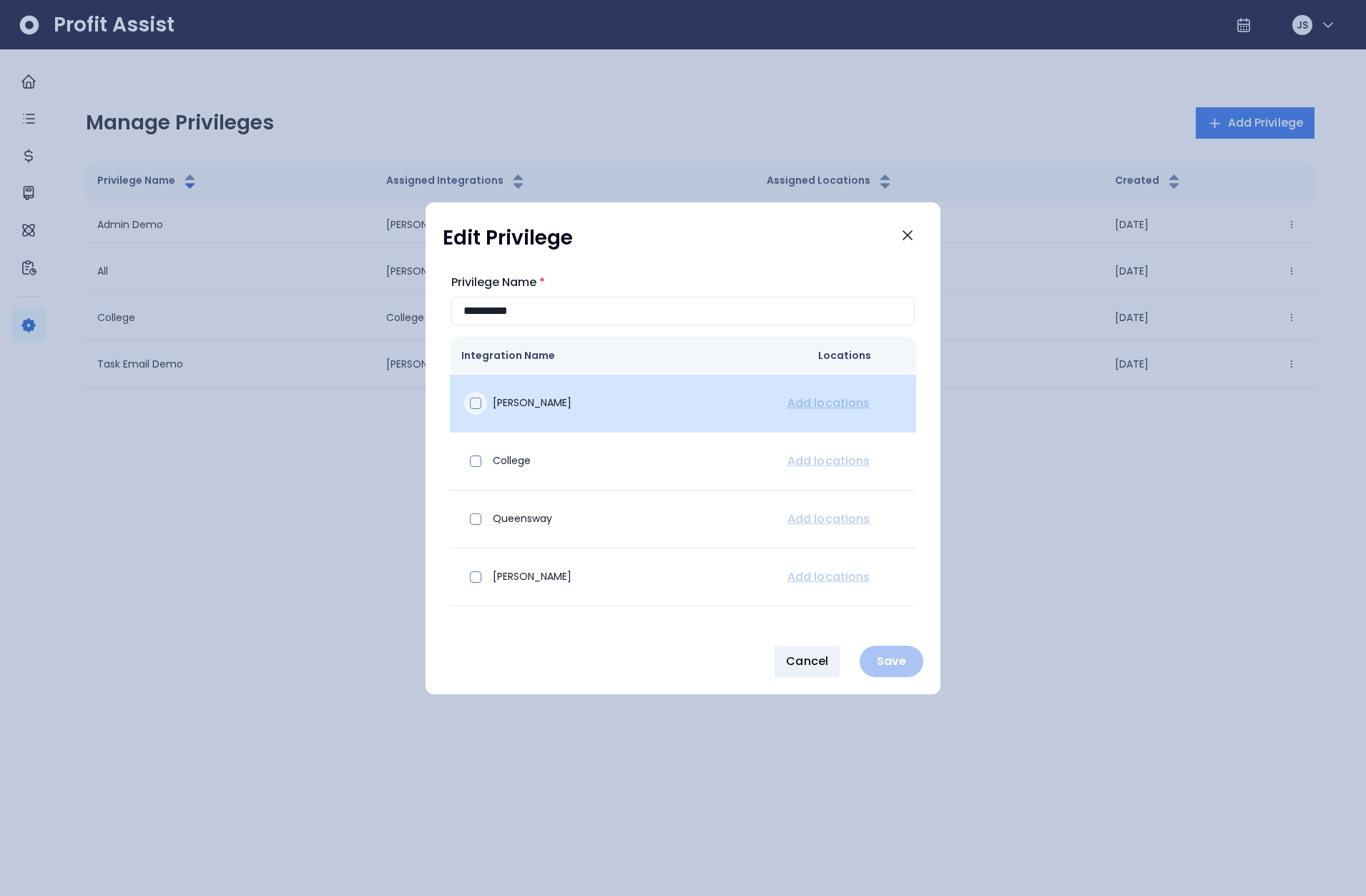
click at [471, 403] on span at bounding box center [476, 403] width 12 height 12
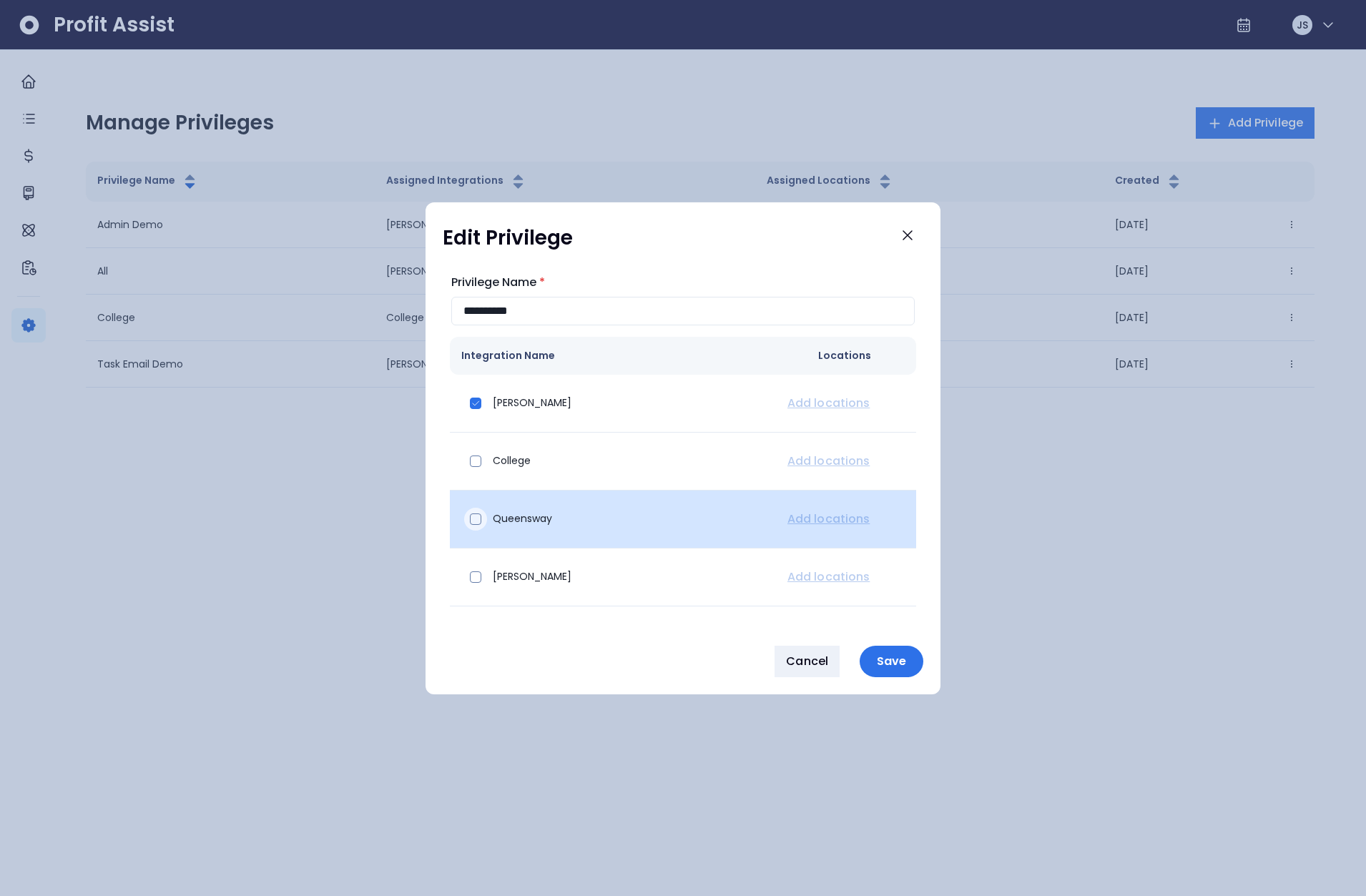
click at [478, 521] on span at bounding box center [476, 519] width 12 height 12
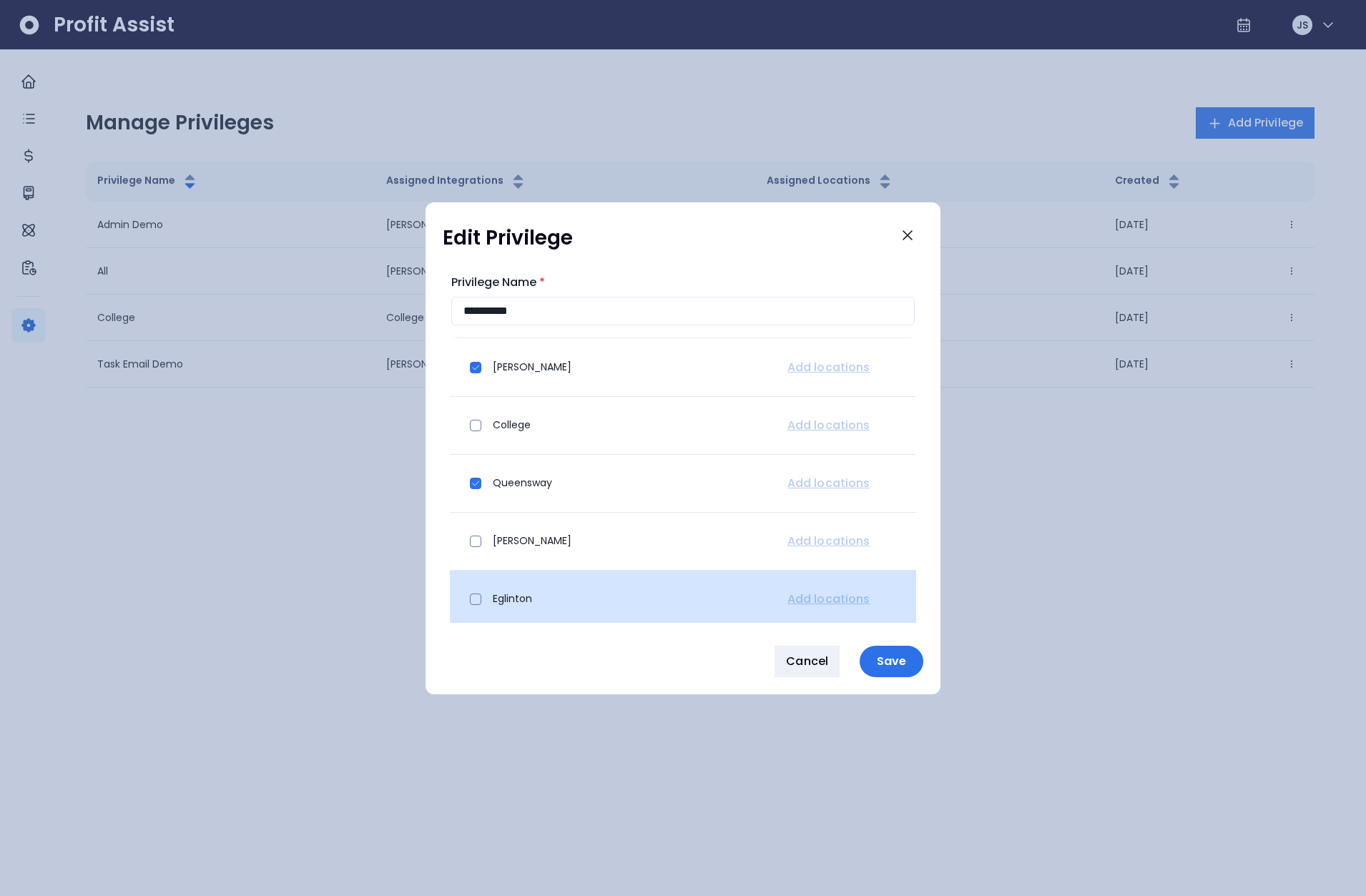
scroll to position [99, 0]
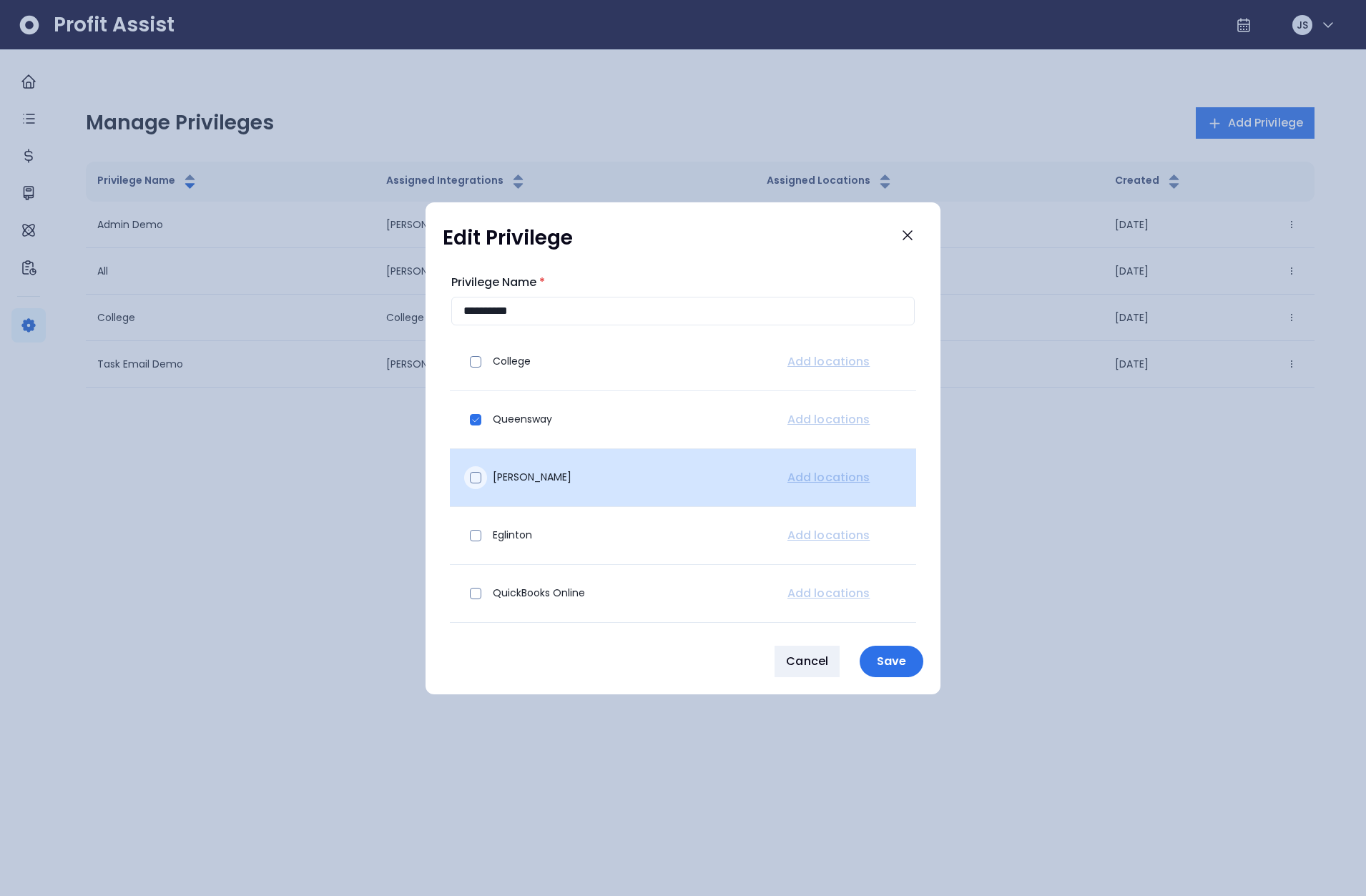
click at [473, 473] on span at bounding box center [476, 478] width 12 height 12
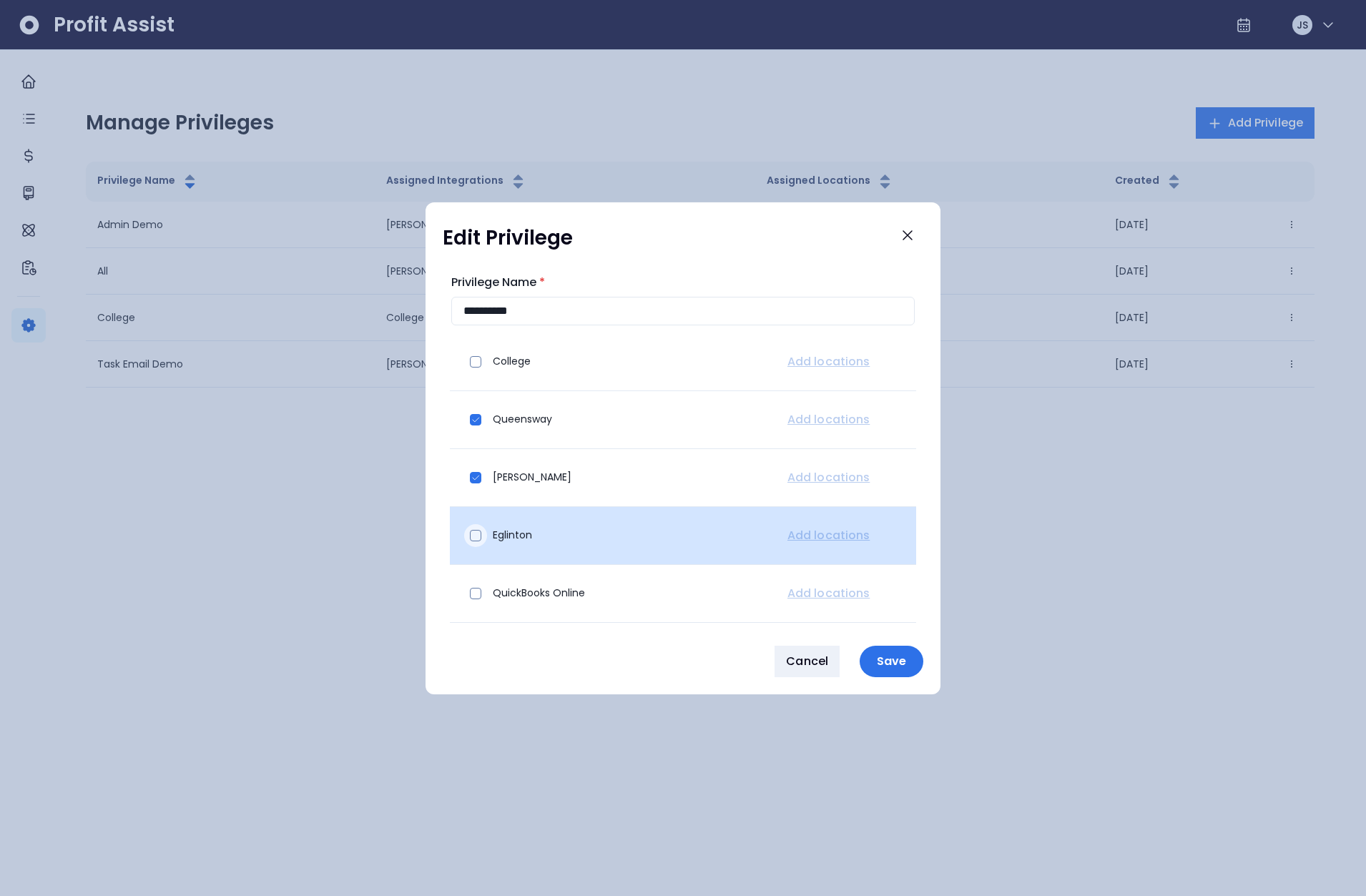
click at [471, 534] on span at bounding box center [476, 536] width 12 height 12
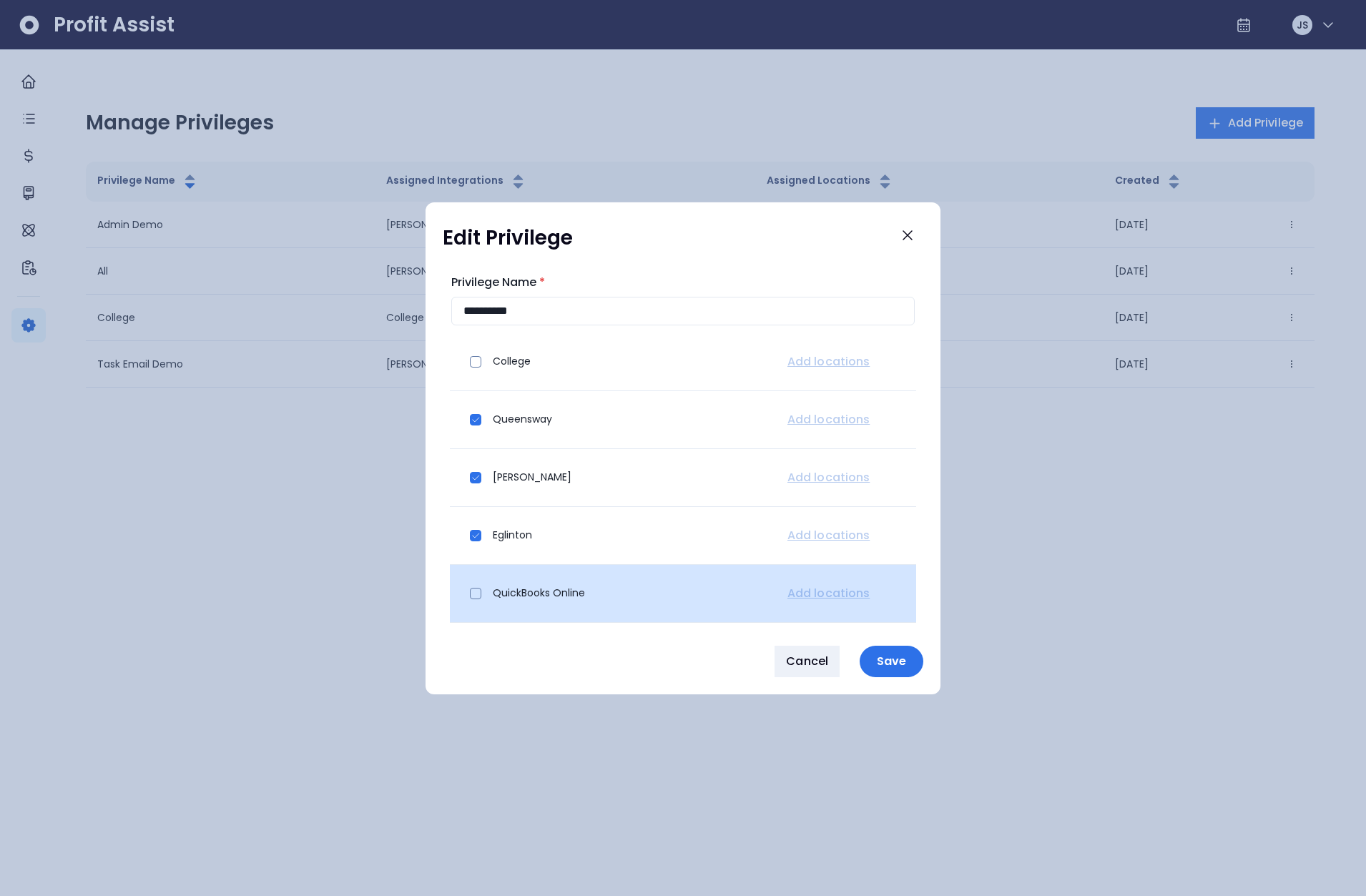
click at [487, 590] on div "QuickBooks Online" at bounding box center [612, 593] width 301 height 35
click at [480, 592] on span at bounding box center [476, 593] width 12 height 12
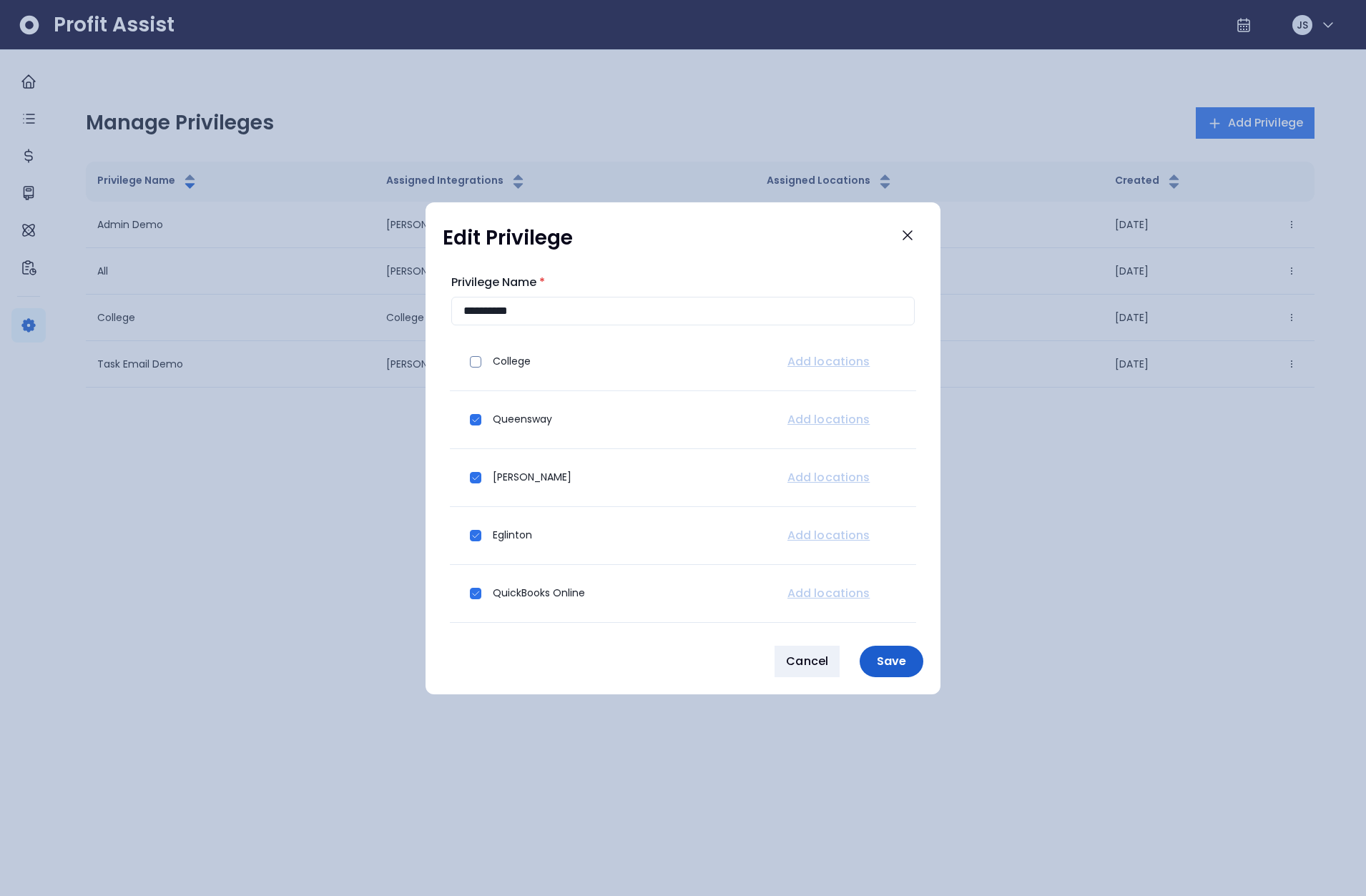
click at [897, 667] on p "Save" at bounding box center [891, 661] width 46 height 14
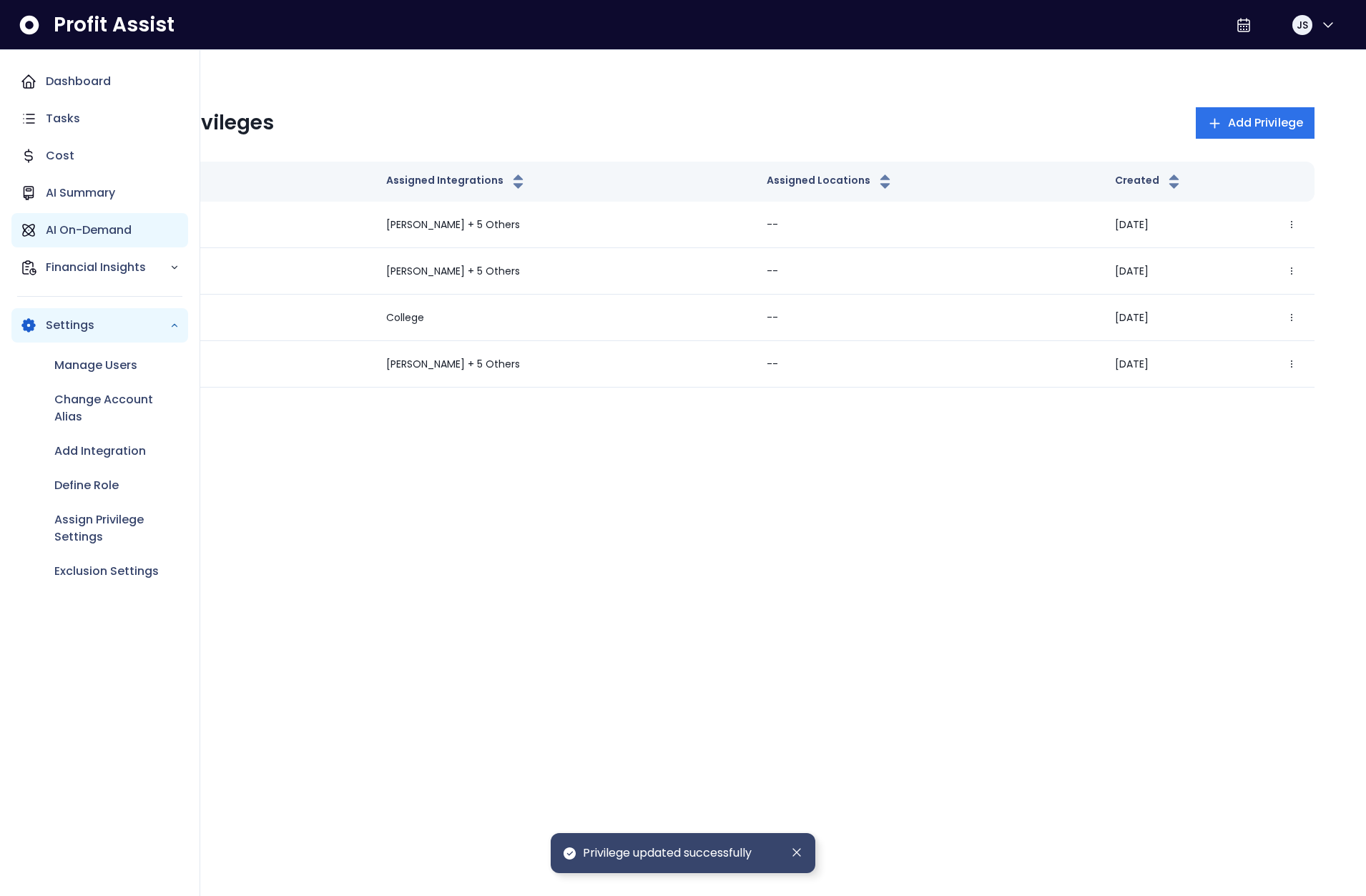
click at [65, 229] on p "AI On-Demand" at bounding box center [88, 230] width 86 height 17
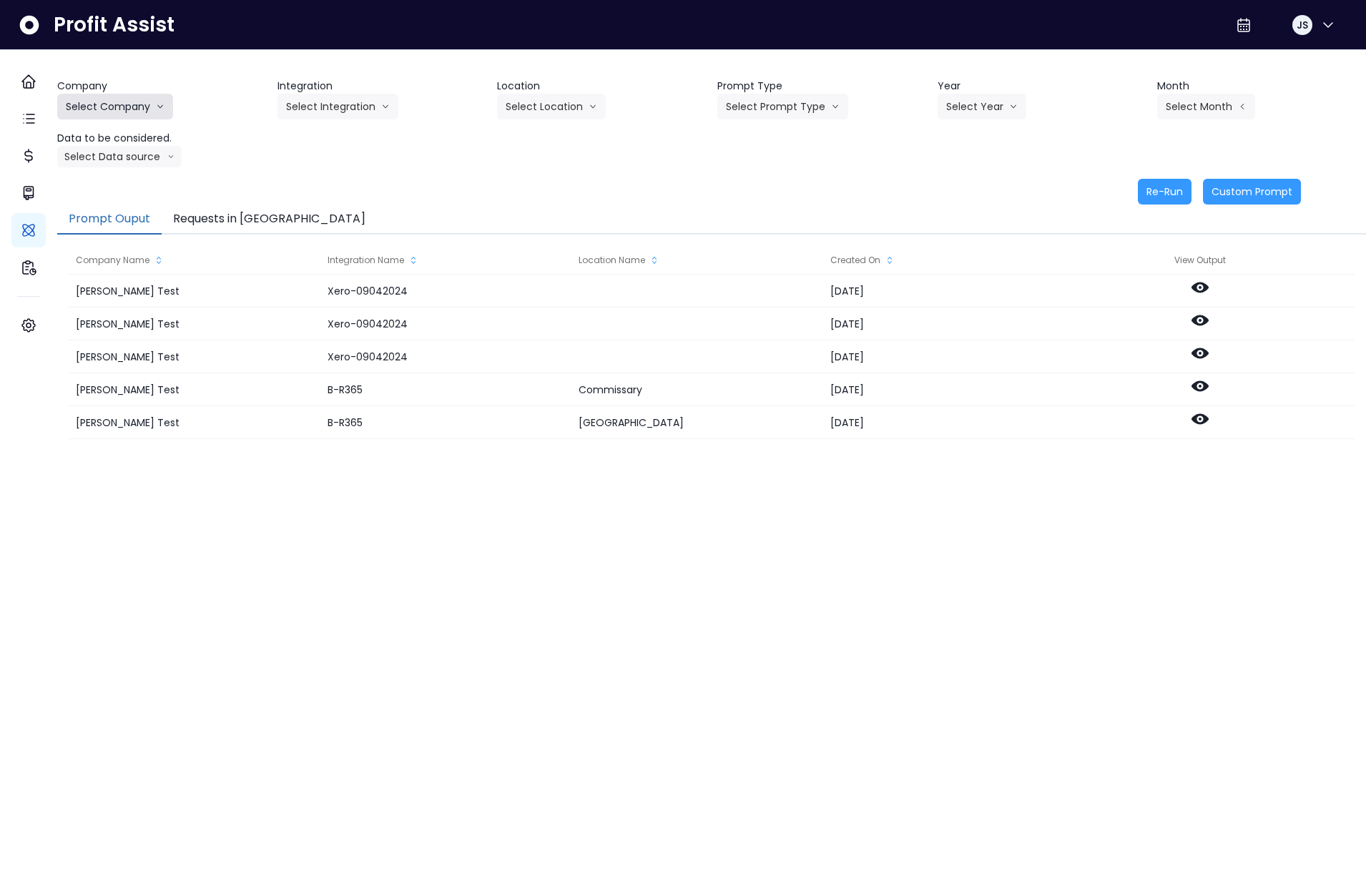
click at [149, 112] on button "Select Company" at bounding box center [115, 107] width 116 height 26
click at [131, 197] on li "SpotOn Demo" at bounding box center [117, 188] width 120 height 26
click at [257, 227] on button "Requests in [GEOGRAPHIC_DATA]" at bounding box center [269, 220] width 216 height 30
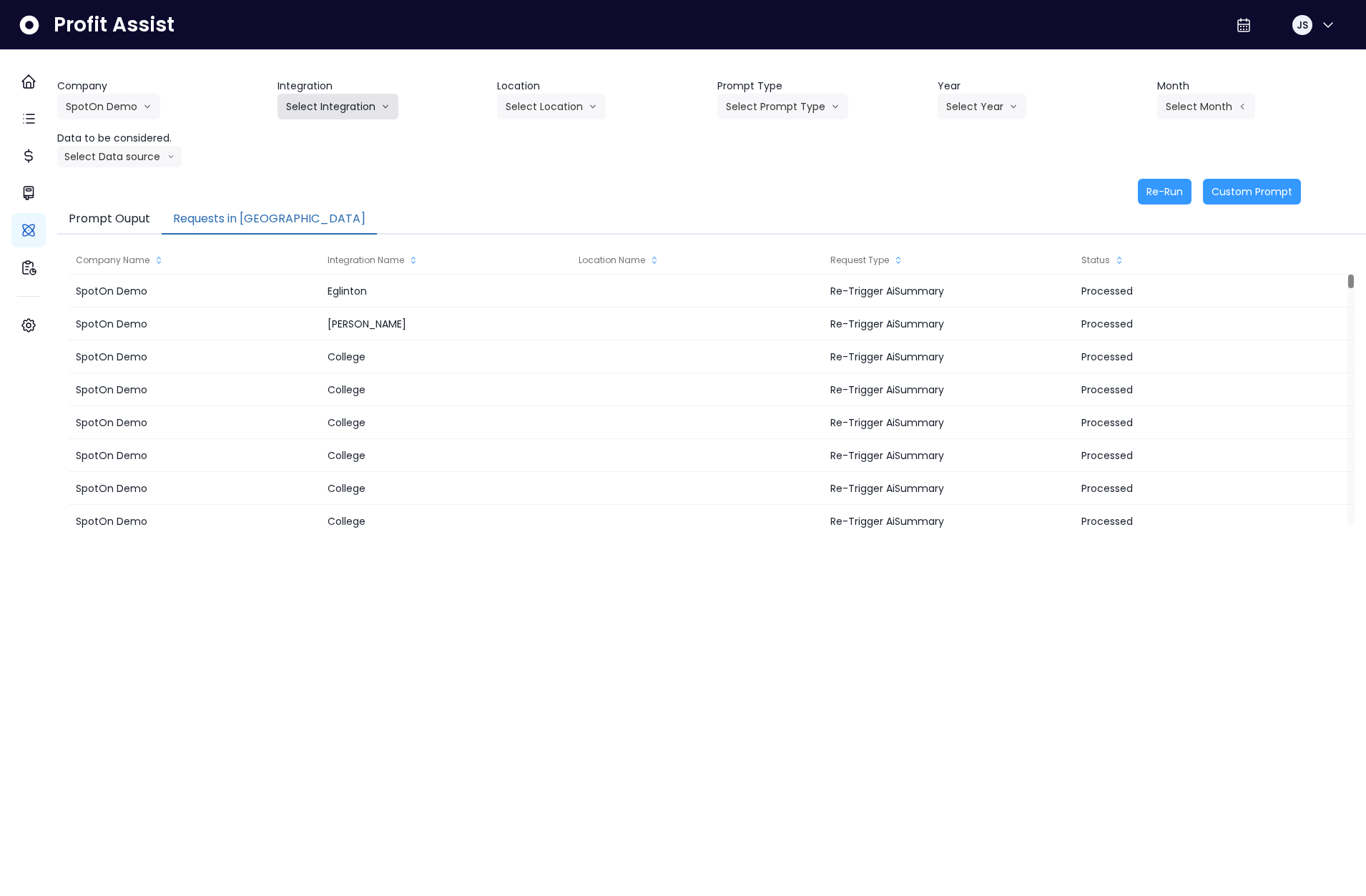
click at [330, 104] on button "Select Integration" at bounding box center [338, 107] width 121 height 26
click at [317, 139] on span "College" at bounding box center [329, 137] width 85 height 14
click at [297, 138] on div "Company SpotOn Demo [PERSON_NAME] Test [PERSON_NAME] Bakery SpotOn Demo TestLOC…" at bounding box center [711, 123] width 1309 height 89
click at [577, 114] on button "Select Location" at bounding box center [551, 107] width 109 height 26
click at [563, 137] on span "All Locations" at bounding box center [534, 137] width 56 height 14
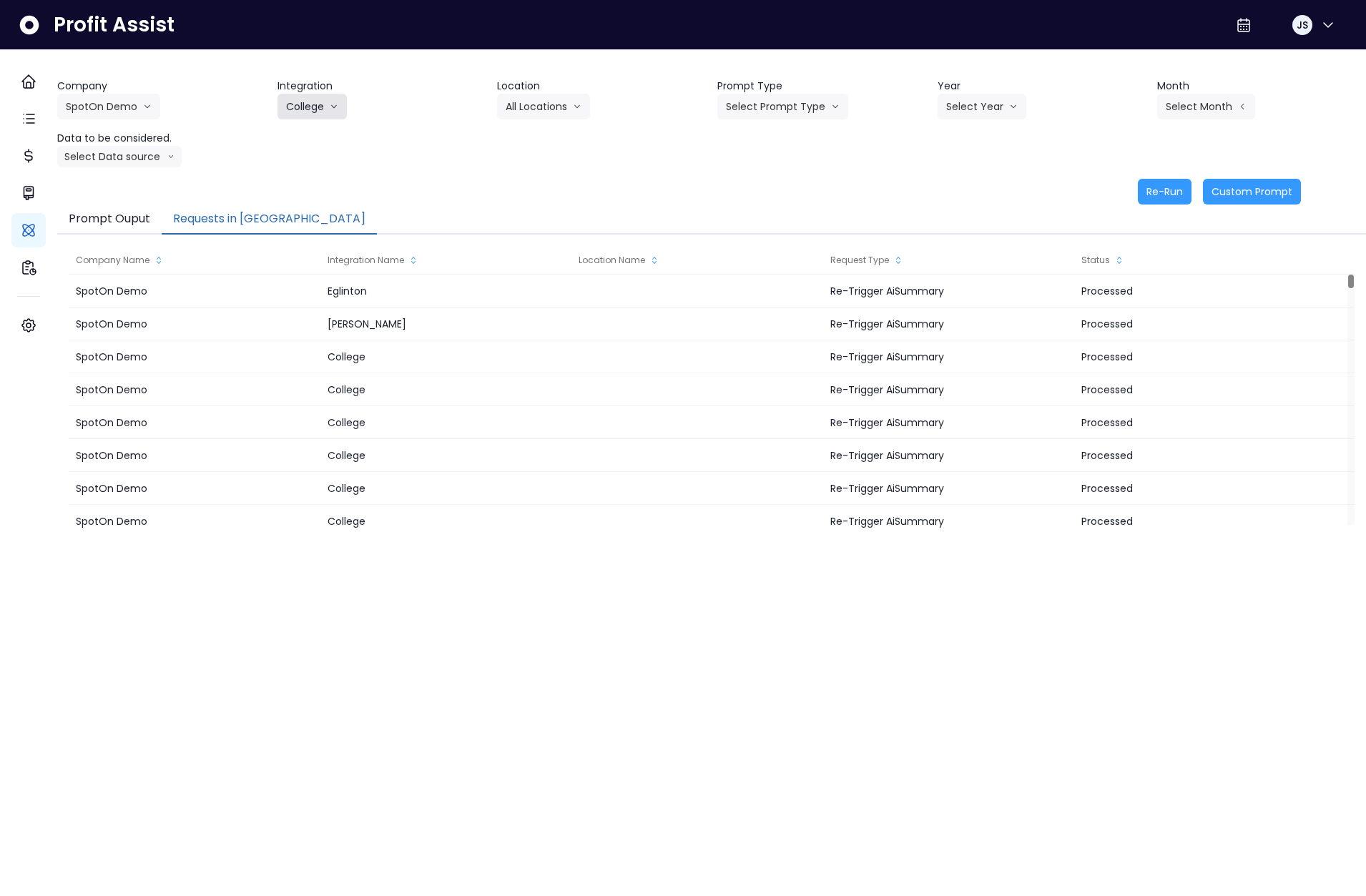
click at [309, 116] on button "College" at bounding box center [312, 107] width 69 height 26
click at [498, 187] on div "Re-Run Custom Prompt" at bounding box center [679, 192] width 1244 height 26
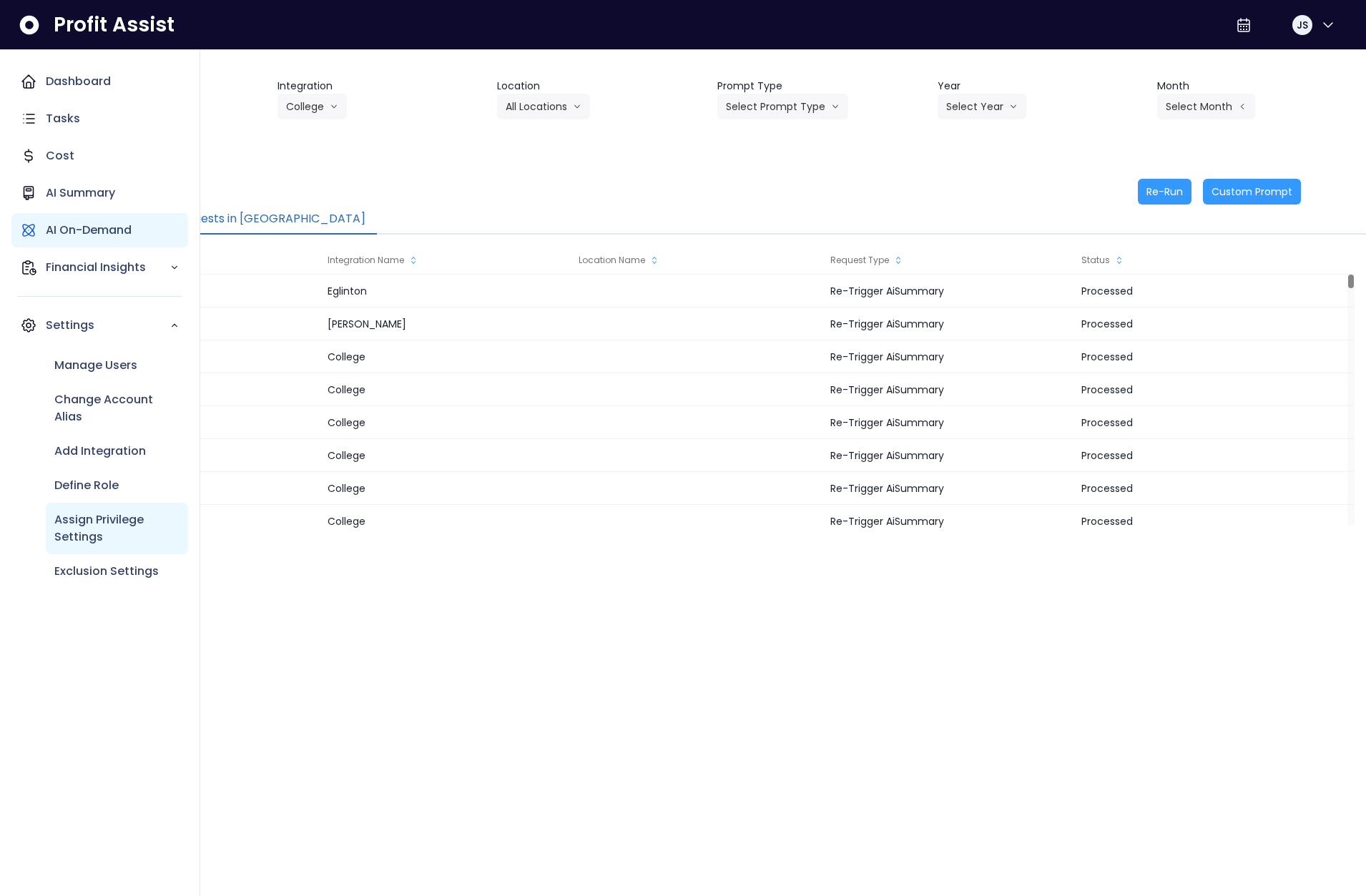
click at [113, 525] on p "Assign Privilege Settings" at bounding box center [117, 528] width 125 height 35
